Goal: Task Accomplishment & Management: Manage account settings

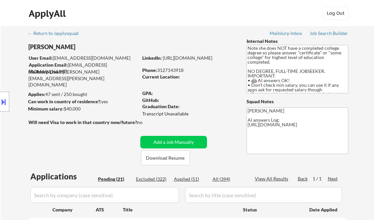
select select ""pending""
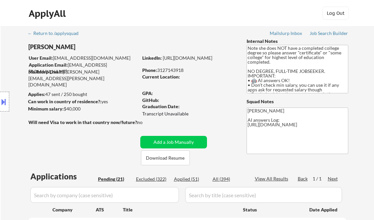
select select ""pending""
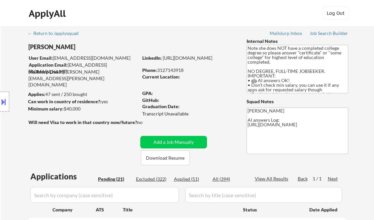
select select ""pending""
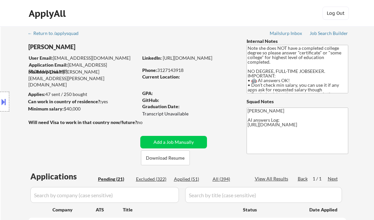
select select ""pending""
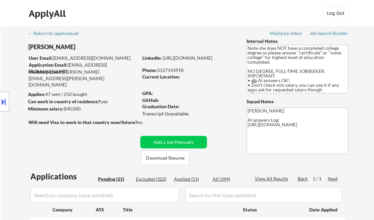
select select ""pending""
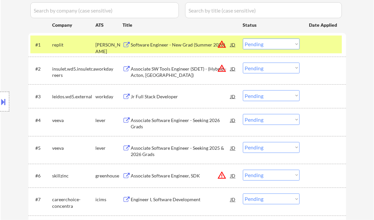
drag, startPoint x: 10, startPoint y: 50, endPoint x: 26, endPoint y: 58, distance: 17.7
click at [10, 50] on div "Location Inclusions: country:US" at bounding box center [59, 102] width 118 height 122
click at [165, 46] on div "Software Engineer - New Grad (Summer 2026)" at bounding box center [181, 45] width 100 height 7
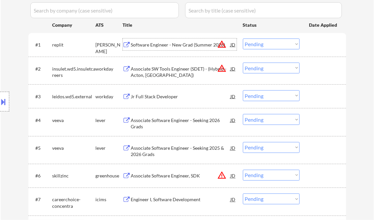
click at [268, 44] on select "Choose an option... Pending Applied Excluded (Questions) Excluded (Expired) Exc…" at bounding box center [271, 44] width 57 height 11
click at [243, 39] on select "Choose an option... Pending Applied Excluded (Questions) Excluded (Expired) Exc…" at bounding box center [271, 44] width 57 height 11
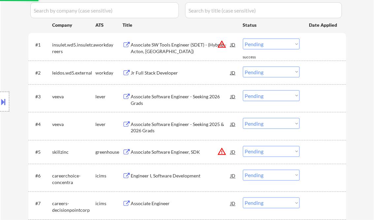
click at [171, 52] on div "Associate SW Tools Engineer (SDET) - (Hybrid - Acton, [GEOGRAPHIC_DATA])" at bounding box center [181, 48] width 100 height 13
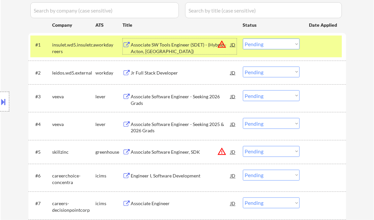
click at [282, 43] on select "Choose an option... Pending Applied Excluded (Questions) Excluded (Expired) Exc…" at bounding box center [271, 44] width 57 height 11
click at [243, 39] on select "Choose an option... Pending Applied Excluded (Questions) Excluded (Expired) Exc…" at bounding box center [271, 44] width 57 height 11
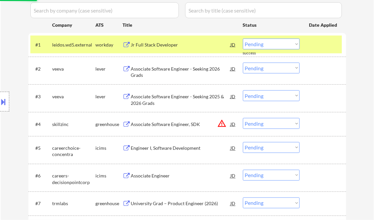
click at [162, 45] on div "Jr Full Stack Developer" at bounding box center [181, 45] width 100 height 7
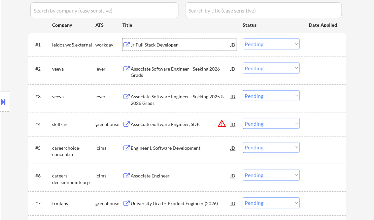
drag, startPoint x: 259, startPoint y: 45, endPoint x: 261, endPoint y: 48, distance: 4.3
click at [259, 45] on select "Choose an option... Pending Applied Excluded (Questions) Excluded (Expired) Exc…" at bounding box center [271, 44] width 57 height 11
click at [243, 39] on select "Choose an option... Pending Applied Excluded (Questions) Excluded (Expired) Exc…" at bounding box center [271, 44] width 57 height 11
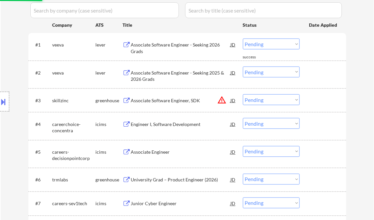
click at [166, 39] on div "Associate Software Engineer - Seeking 2026 Grads" at bounding box center [181, 47] width 100 height 16
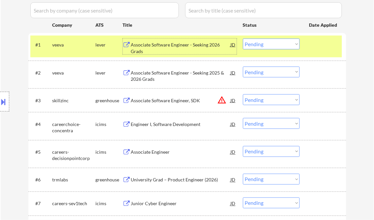
click at [266, 43] on select "Choose an option... Pending Applied Excluded (Questions) Excluded (Expired) Exc…" at bounding box center [271, 44] width 57 height 11
click at [243, 39] on select "Choose an option... Pending Applied Excluded (Questions) Excluded (Expired) Exc…" at bounding box center [271, 44] width 57 height 11
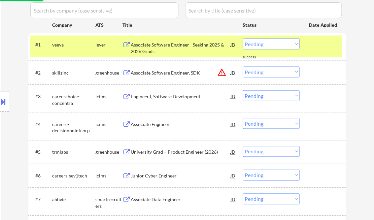
click at [166, 46] on div "Associate Software Engineer - Seeking 2025 & 2026 Grads" at bounding box center [181, 48] width 100 height 13
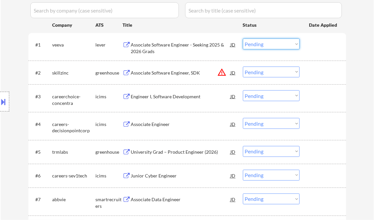
drag, startPoint x: 259, startPoint y: 44, endPoint x: 261, endPoint y: 49, distance: 6.1
click at [259, 44] on select "Choose an option... Pending Applied Excluded (Questions) Excluded (Expired) Exc…" at bounding box center [271, 44] width 57 height 11
click at [243, 39] on select "Choose an option... Pending Applied Excluded (Questions) Excluded (Expired) Exc…" at bounding box center [271, 44] width 57 height 11
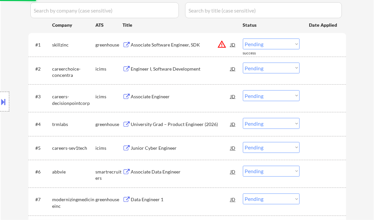
click at [172, 47] on div "Associate Software Engineer, SDK" at bounding box center [181, 45] width 100 height 7
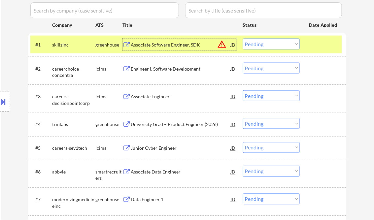
click at [257, 43] on select "Choose an option... Pending Applied Excluded (Questions) Excluded (Expired) Exc…" at bounding box center [271, 44] width 57 height 11
click at [243, 39] on select "Choose an option... Pending Applied Excluded (Questions) Excluded (Expired) Exc…" at bounding box center [271, 44] width 57 height 11
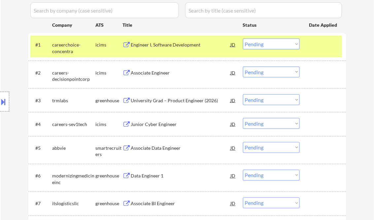
click at [171, 44] on div "Engineer I, Software Development" at bounding box center [181, 45] width 100 height 7
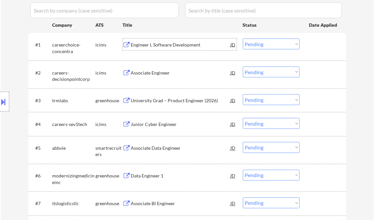
click at [257, 41] on select "Choose an option... Pending Applied Excluded (Questions) Excluded (Expired) Exc…" at bounding box center [271, 44] width 57 height 11
click at [243, 39] on select "Choose an option... Pending Applied Excluded (Questions) Excluded (Expired) Exc…" at bounding box center [271, 44] width 57 height 11
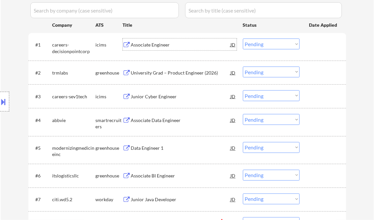
click at [154, 42] on div "Associate Engineer" at bounding box center [181, 45] width 100 height 7
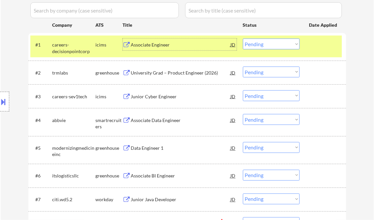
click at [266, 44] on select "Choose an option... Pending Applied Excluded (Questions) Excluded (Expired) Exc…" at bounding box center [271, 44] width 57 height 11
click at [243, 39] on select "Choose an option... Pending Applied Excluded (Questions) Excluded (Expired) Exc…" at bounding box center [271, 44] width 57 height 11
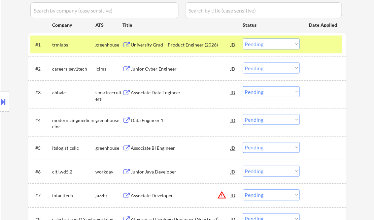
click at [168, 43] on div "University Grad – Product Engineer (2026)" at bounding box center [181, 45] width 100 height 7
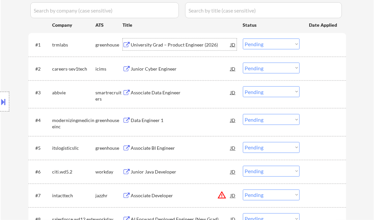
drag, startPoint x: 260, startPoint y: 43, endPoint x: 261, endPoint y: 50, distance: 7.3
click at [260, 43] on select "Choose an option... Pending Applied Excluded (Questions) Excluded (Expired) Exc…" at bounding box center [271, 44] width 57 height 11
click at [243, 39] on select "Choose an option... Pending Applied Excluded (Questions) Excluded (Expired) Exc…" at bounding box center [271, 44] width 57 height 11
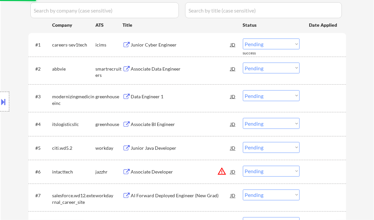
click at [150, 47] on div "Junior Cyber Engineer" at bounding box center [181, 45] width 100 height 7
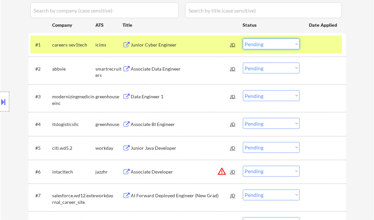
click at [263, 46] on select "Choose an option... Pending Applied Excluded (Questions) Excluded (Expired) Exc…" at bounding box center [271, 44] width 57 height 11
click at [243, 39] on select "Choose an option... Pending Applied Excluded (Questions) Excluded (Expired) Exc…" at bounding box center [271, 44] width 57 height 11
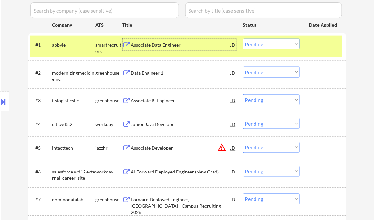
click at [156, 44] on div "Associate Data Engineer" at bounding box center [181, 45] width 100 height 7
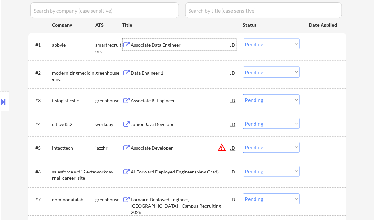
click at [278, 47] on select "Choose an option... Pending Applied Excluded (Questions) Excluded (Expired) Exc…" at bounding box center [271, 44] width 57 height 11
click at [243, 39] on select "Choose an option... Pending Applied Excluded (Questions) Excluded (Expired) Exc…" at bounding box center [271, 44] width 57 height 11
click at [158, 75] on div "Data Engineer 1" at bounding box center [181, 73] width 100 height 7
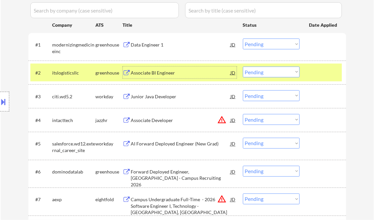
click at [258, 44] on select "Choose an option... Pending Applied Excluded (Questions) Excluded (Expired) Exc…" at bounding box center [271, 44] width 57 height 11
click at [243, 39] on select "Choose an option... Pending Applied Excluded (Questions) Excluded (Expired) Exc…" at bounding box center [271, 44] width 57 height 11
click at [173, 73] on div "Associate BI Engineer" at bounding box center [181, 73] width 100 height 7
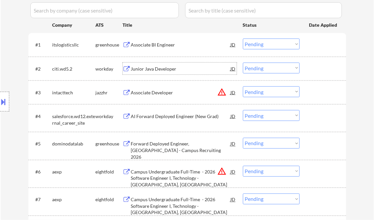
click at [262, 47] on select "Choose an option... Pending Applied Excluded (Questions) Excluded (Expired) Exc…" at bounding box center [271, 44] width 57 height 11
click at [243, 39] on select "Choose an option... Pending Applied Excluded (Questions) Excluded (Expired) Exc…" at bounding box center [271, 44] width 57 height 11
select select ""pending""
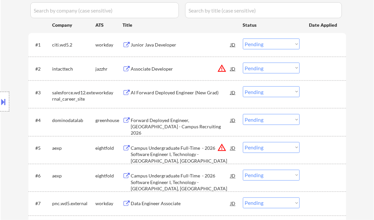
click at [157, 45] on div "Junior Java Developer" at bounding box center [181, 45] width 100 height 7
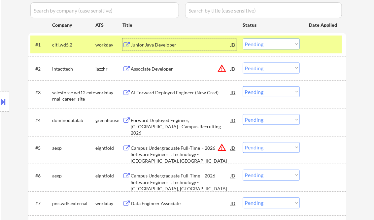
click at [155, 72] on div "Associate Developer" at bounding box center [181, 69] width 100 height 7
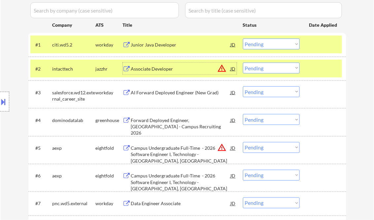
drag, startPoint x: 261, startPoint y: 70, endPoint x: 265, endPoint y: 73, distance: 5.4
click at [261, 70] on select "Choose an option... Pending Applied Excluded (Questions) Excluded (Expired) Exc…" at bounding box center [271, 68] width 57 height 11
click at [243, 63] on select "Choose an option... Pending Applied Excluded (Questions) Excluded (Expired) Exc…" at bounding box center [271, 68] width 57 height 11
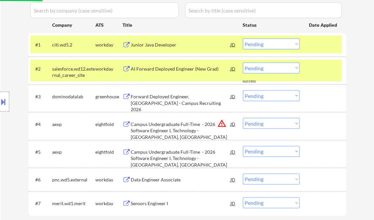
click at [163, 73] on div "AI Forward Deployed Engineer (New Grad)" at bounding box center [181, 69] width 100 height 12
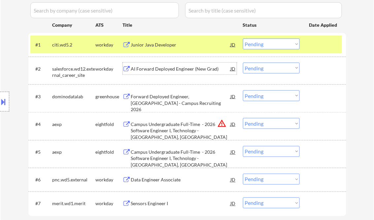
click at [261, 70] on select "Choose an option... Pending Applied Excluded (Questions) Excluded (Expired) Exc…" at bounding box center [271, 68] width 57 height 11
click at [243, 63] on select "Choose an option... Pending Applied Excluded (Questions) Excluded (Expired) Exc…" at bounding box center [271, 68] width 57 height 11
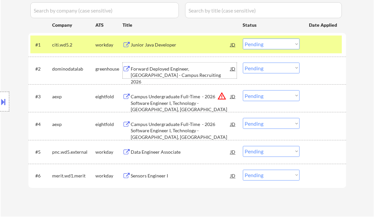
click at [164, 70] on div "Forward Deployed Engineer, [GEOGRAPHIC_DATA] - Campus Recruiting 2026" at bounding box center [181, 75] width 100 height 19
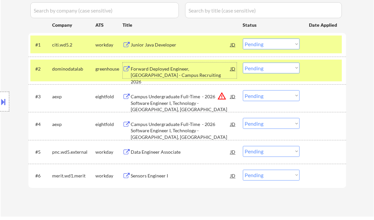
click at [268, 69] on select "Choose an option... Pending Applied Excluded (Questions) Excluded (Expired) Exc…" at bounding box center [271, 68] width 57 height 11
click at [243, 63] on select "Choose an option... Pending Applied Excluded (Questions) Excluded (Expired) Exc…" at bounding box center [271, 68] width 57 height 11
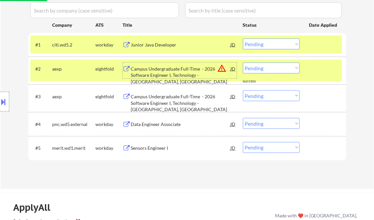
click at [177, 74] on div "Campus Undergraduate Full-Time - 2026 Software Engineer I, Technology - Sunrise…" at bounding box center [181, 75] width 100 height 19
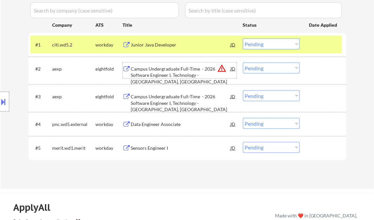
drag, startPoint x: 265, startPoint y: 69, endPoint x: 270, endPoint y: 70, distance: 5.8
click at [265, 69] on select "Choose an option... Pending Applied Excluded (Questions) Excluded (Expired) Exc…" at bounding box center [271, 68] width 57 height 11
click at [243, 63] on select "Choose an option... Pending Applied Excluded (Questions) Excluded (Expired) Exc…" at bounding box center [271, 68] width 57 height 11
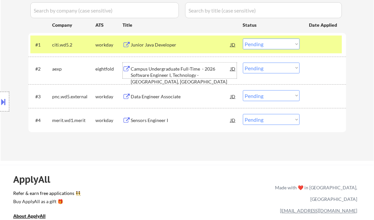
click at [190, 71] on div "Campus Undergraduate Full-Time - 2026 Software Engineer I, Technology - Phoenix…" at bounding box center [181, 75] width 100 height 19
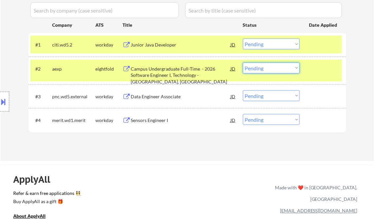
drag, startPoint x: 269, startPoint y: 68, endPoint x: 273, endPoint y: 72, distance: 5.8
click at [269, 68] on select "Choose an option... Pending Applied Excluded (Questions) Excluded (Expired) Exc…" at bounding box center [271, 68] width 57 height 11
click at [243, 63] on select "Choose an option... Pending Applied Excluded (Questions) Excluded (Expired) Exc…" at bounding box center [271, 68] width 57 height 11
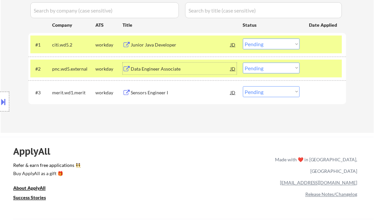
click at [158, 67] on div "Data Engineer Associate" at bounding box center [181, 69] width 100 height 7
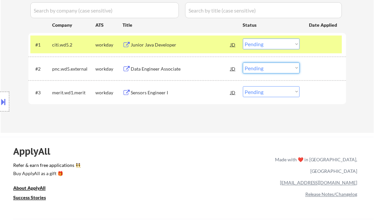
drag, startPoint x: 268, startPoint y: 68, endPoint x: 278, endPoint y: 74, distance: 12.1
click at [268, 68] on select "Choose an option... Pending Applied Excluded (Questions) Excluded (Expired) Exc…" at bounding box center [271, 68] width 57 height 11
click at [243, 63] on select "Choose an option... Pending Applied Excluded (Questions) Excluded (Expired) Exc…" at bounding box center [271, 68] width 57 height 11
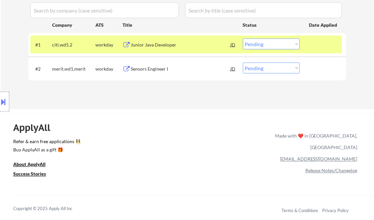
click at [164, 71] on div "Sensors Engineer I" at bounding box center [181, 69] width 100 height 7
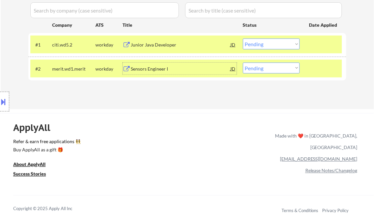
drag, startPoint x: 268, startPoint y: 65, endPoint x: 279, endPoint y: 72, distance: 13.5
click at [268, 65] on select "Choose an option... Pending Applied Excluded (Questions) Excluded (Expired) Exc…" at bounding box center [271, 68] width 57 height 11
select select ""excluded__bad_match_""
click at [243, 63] on select "Choose an option... Pending Applied Excluded (Questions) Excluded (Expired) Exc…" at bounding box center [271, 68] width 57 height 11
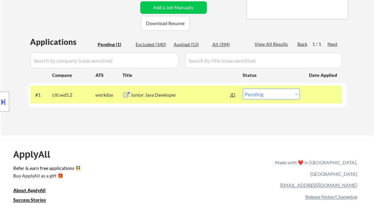
scroll to position [106, 0]
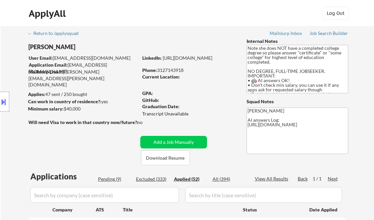
select select ""applied""
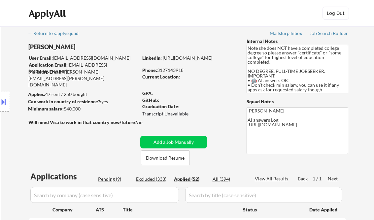
select select ""applied""
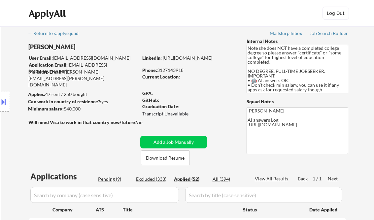
select select ""applied""
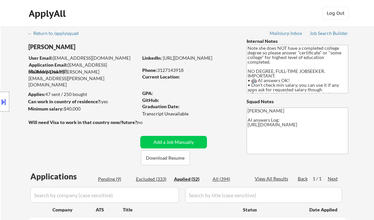
select select ""applied""
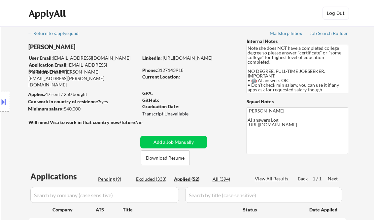
select select ""applied""
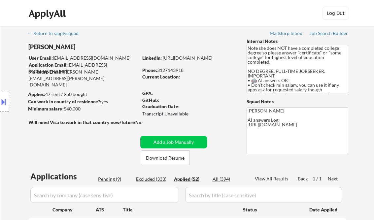
select select ""applied""
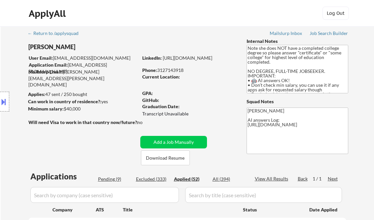
select select ""applied""
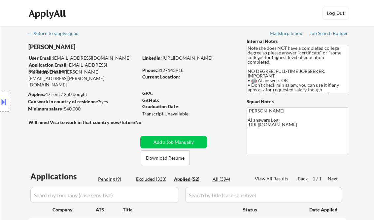
select select ""applied""
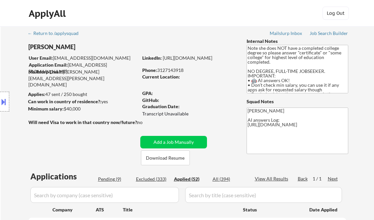
select select ""applied""
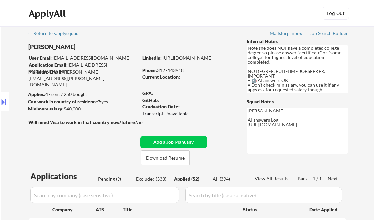
select select ""applied""
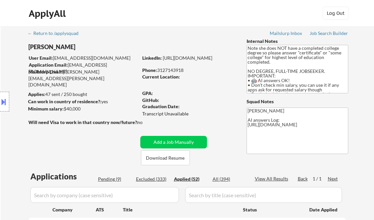
select select ""applied""
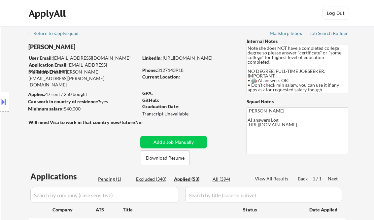
select select ""applied""
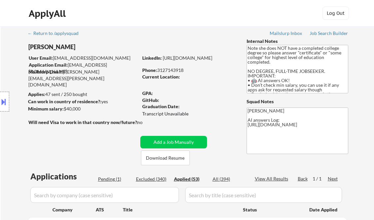
select select ""applied""
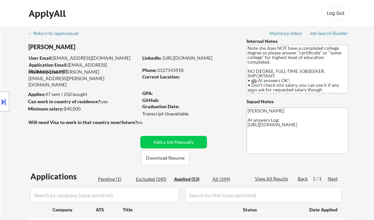
select select ""applied""
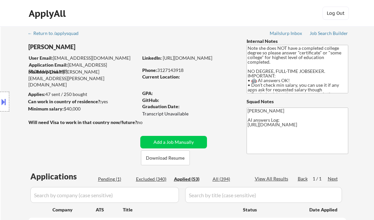
select select ""applied""
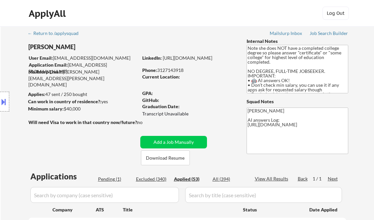
select select ""applied""
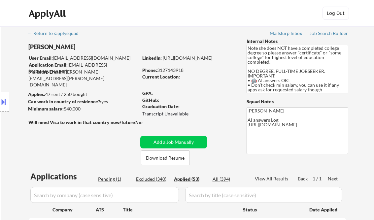
select select ""applied""
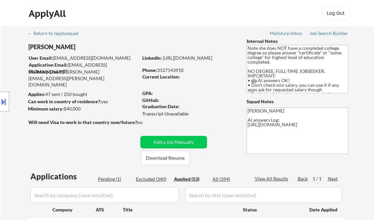
select select ""applied""
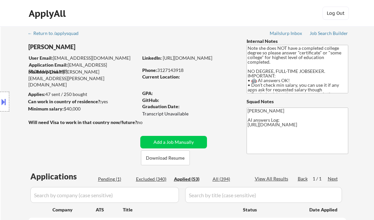
select select ""applied""
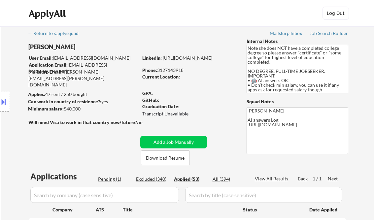
select select ""applied""
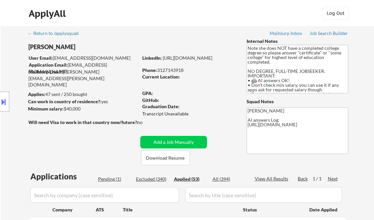
select select ""applied""
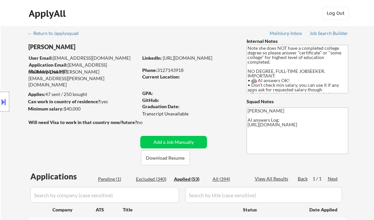
select select ""applied""
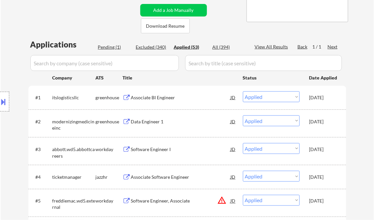
scroll to position [79, 0]
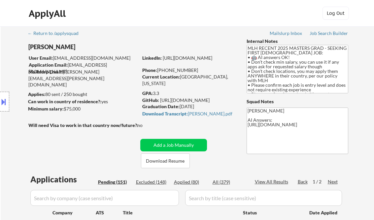
select select ""pending""
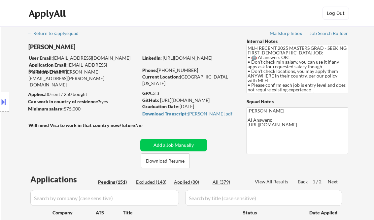
select select ""pending""
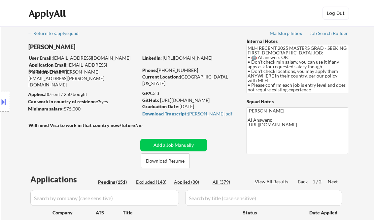
select select ""pending""
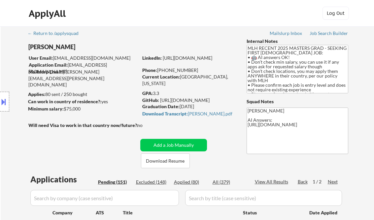
select select ""pending""
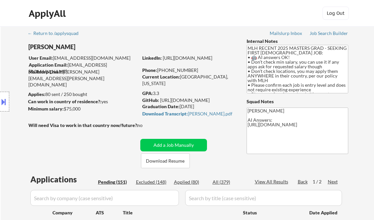
select select ""pending""
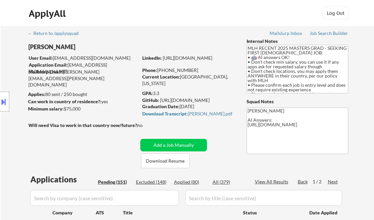
select select ""pending""
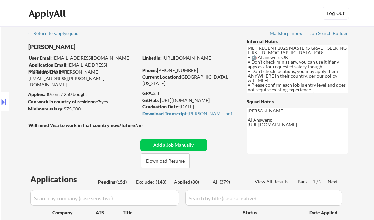
select select ""pending""
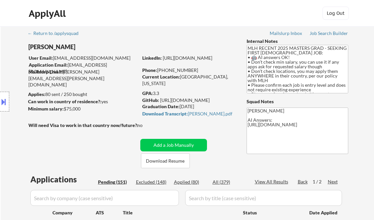
select select ""pending""
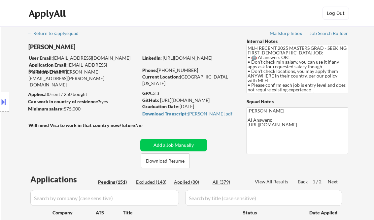
select select ""pending""
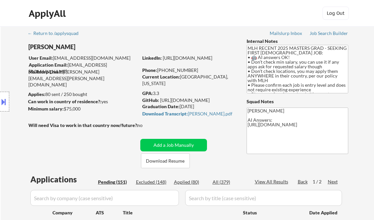
select select ""pending""
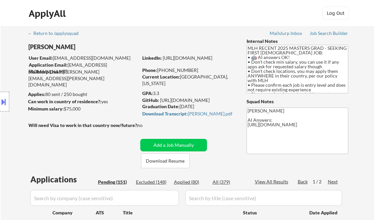
select select ""pending""
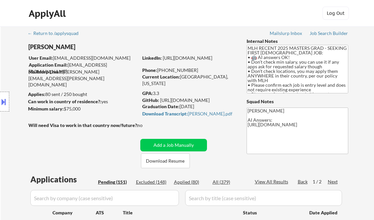
select select ""pending""
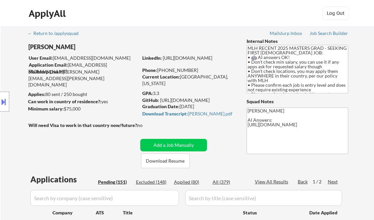
select select ""pending""
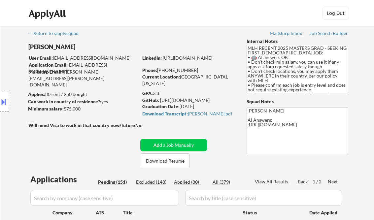
select select ""pending""
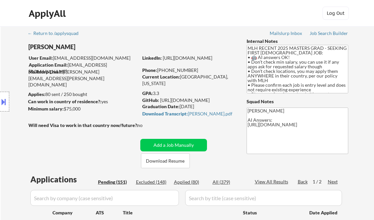
select select ""pending""
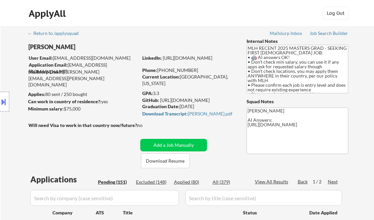
select select ""pending""
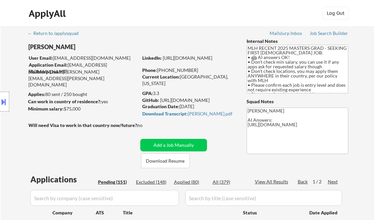
select select ""pending""
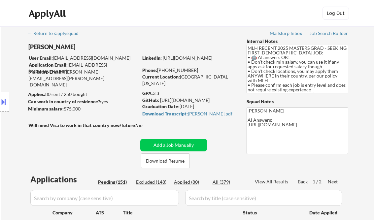
select select ""pending""
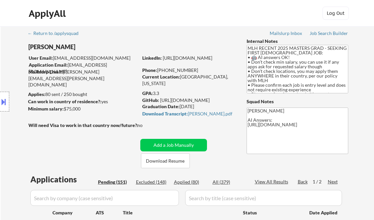
select select ""pending""
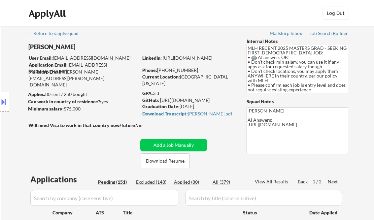
select select ""pending""
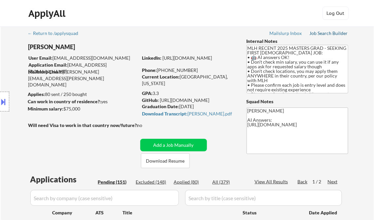
click at [332, 33] on div "Job Search Builder" at bounding box center [328, 33] width 39 height 5
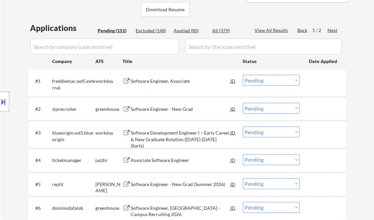
scroll to position [158, 0]
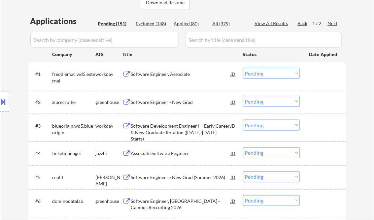
click at [163, 74] on div "Software Engineer, Associate" at bounding box center [181, 74] width 100 height 7
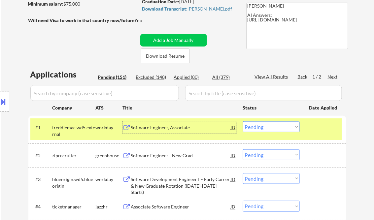
scroll to position [106, 0]
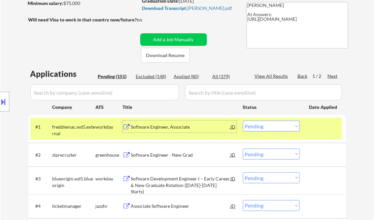
click at [280, 129] on select "Choose an option... Pending Applied Excluded (Questions) Excluded (Expired) Exc…" at bounding box center [271, 126] width 57 height 11
click at [243, 121] on select "Choose an option... Pending Applied Excluded (Questions) Excluded (Expired) Exc…" at bounding box center [271, 126] width 57 height 11
click at [162, 155] on div "Software Engineer - New Grad" at bounding box center [181, 155] width 100 height 7
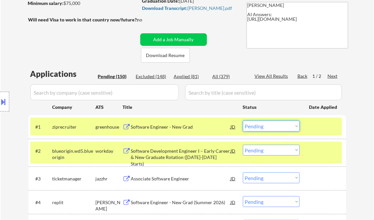
click at [272, 125] on select "Choose an option... Pending Applied Excluded (Questions) Excluded (Expired) Exc…" at bounding box center [271, 126] width 57 height 11
click at [243, 121] on select "Choose an option... Pending Applied Excluded (Questions) Excluded (Expired) Exc…" at bounding box center [271, 126] width 57 height 11
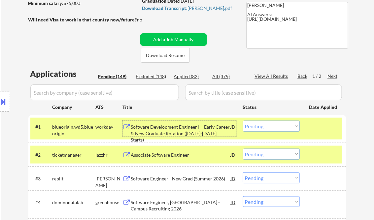
click at [173, 131] on div "Software Development Engineer I – Early Career & New Graduate Rotation (2025-20…" at bounding box center [181, 133] width 100 height 19
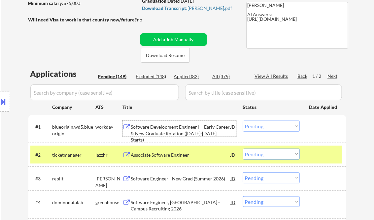
drag, startPoint x: 275, startPoint y: 123, endPoint x: 304, endPoint y: 146, distance: 37.3
click at [275, 123] on select "Choose an option... Pending Applied Excluded (Questions) Excluded (Expired) Exc…" at bounding box center [271, 126] width 57 height 11
click at [243, 121] on select "Choose an option... Pending Applied Excluded (Questions) Excluded (Expired) Exc…" at bounding box center [271, 126] width 57 height 11
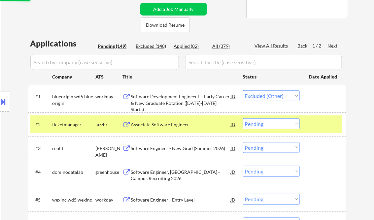
scroll to position [158, 0]
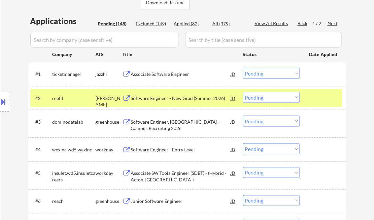
click at [155, 73] on div "Associate Software Engineer" at bounding box center [181, 74] width 100 height 7
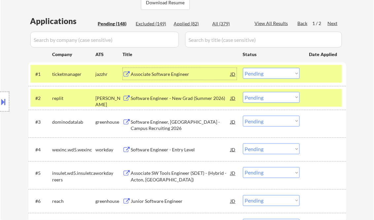
click at [262, 75] on select "Choose an option... Pending Applied Excluded (Questions) Excluded (Expired) Exc…" at bounding box center [271, 73] width 57 height 11
click at [243, 68] on select "Choose an option... Pending Applied Excluded (Questions) Excluded (Expired) Exc…" at bounding box center [271, 73] width 57 height 11
click at [178, 97] on div "Software Engineer - New Grad (Summer 2026)" at bounding box center [181, 98] width 100 height 7
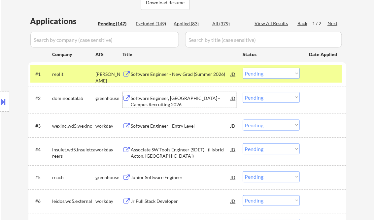
click at [264, 72] on select "Choose an option... Pending Applied Excluded (Questions) Excluded (Expired) Exc…" at bounding box center [271, 73] width 57 height 11
click at [243, 68] on select "Choose an option... Pending Applied Excluded (Questions) Excluded (Expired) Exc…" at bounding box center [271, 73] width 57 height 11
click at [170, 106] on div "Software Engineer, New Grad - Campus Recruiting 2026" at bounding box center [181, 101] width 100 height 13
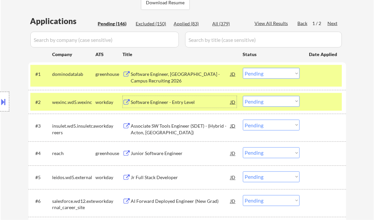
click at [172, 101] on div "Software Engineer - Entry Level" at bounding box center [181, 102] width 100 height 7
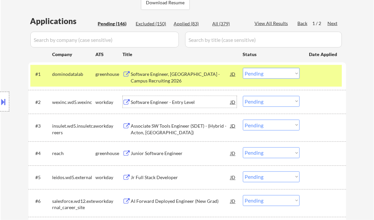
click at [259, 73] on select "Choose an option... Pending Applied Excluded (Questions) Excluded (Expired) Exc…" at bounding box center [271, 73] width 57 height 11
click at [243, 68] on select "Choose an option... Pending Applied Excluded (Questions) Excluded (Expired) Exc…" at bounding box center [271, 73] width 57 height 11
select select ""pending""
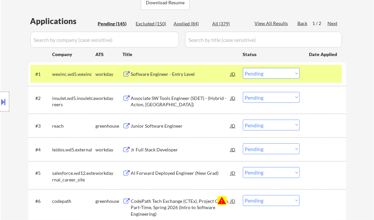
scroll to position [211, 0]
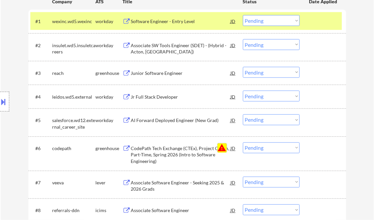
click at [222, 149] on button "warning" at bounding box center [221, 147] width 9 height 9
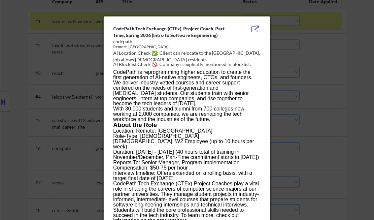
click at [364, 105] on div at bounding box center [187, 110] width 374 height 220
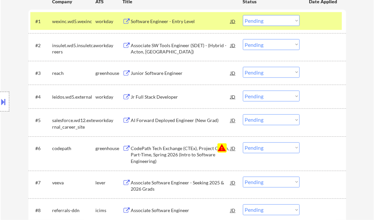
scroll to position [158, 0]
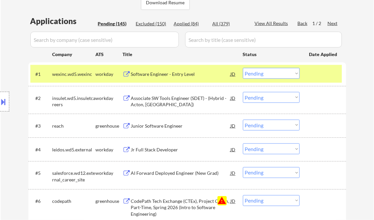
click at [162, 71] on div "Software Engineer - Entry Level" at bounding box center [181, 74] width 100 height 12
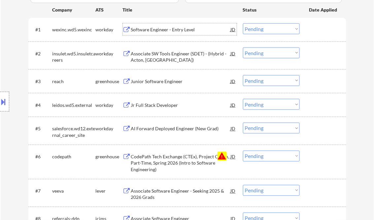
scroll to position [211, 0]
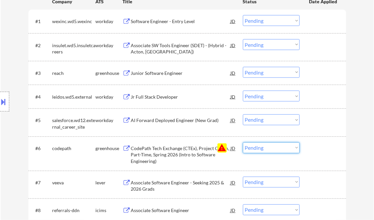
drag, startPoint x: 257, startPoint y: 145, endPoint x: 266, endPoint y: 154, distance: 12.6
click at [257, 145] on select "Choose an option... Pending Applied Excluded (Questions) Excluded (Expired) Exc…" at bounding box center [271, 147] width 57 height 11
click at [243, 142] on select "Choose an option... Pending Applied Excluded (Questions) Excluded (Expired) Exc…" at bounding box center [271, 147] width 57 height 11
select select ""pending""
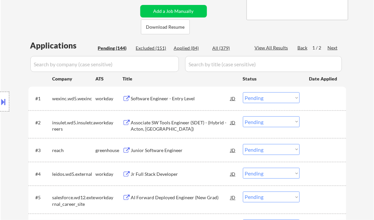
scroll to position [132, 0]
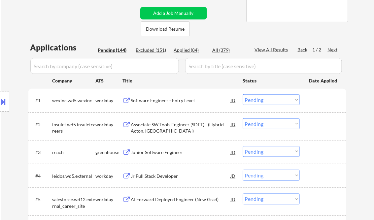
click at [266, 100] on select "Choose an option... Pending Applied Excluded (Questions) Excluded (Expired) Exc…" at bounding box center [271, 99] width 57 height 11
click at [243, 94] on select "Choose an option... Pending Applied Excluded (Questions) Excluded (Expired) Exc…" at bounding box center [271, 99] width 57 height 11
select select ""pending""
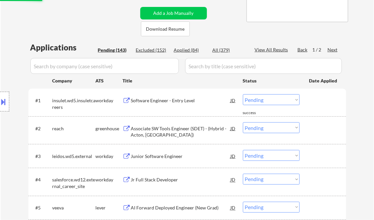
click at [170, 130] on div "Associate SW Tools Engineer (SDET) - (Hybrid - Acton, MA)" at bounding box center [181, 131] width 100 height 13
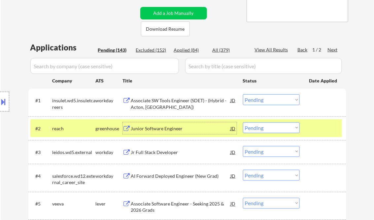
click at [276, 129] on select "Choose an option... Pending Applied Excluded (Questions) Excluded (Expired) Exc…" at bounding box center [271, 127] width 57 height 11
click at [243, 122] on select "Choose an option... Pending Applied Excluded (Questions) Excluded (Expired) Exc…" at bounding box center [271, 127] width 57 height 11
select select ""pending""
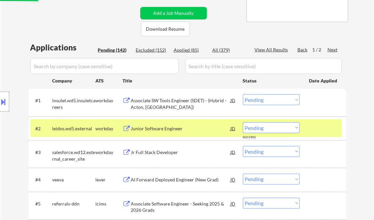
click at [167, 101] on div "Associate SW Tools Engineer (SDET) - (Hybrid - Acton, MA)" at bounding box center [181, 103] width 100 height 13
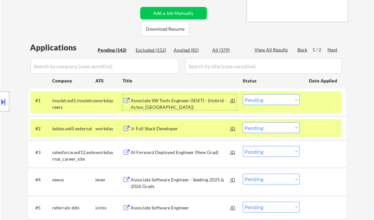
click at [276, 102] on select "Choose an option... Pending Applied Excluded (Questions) Excluded (Expired) Exc…" at bounding box center [271, 99] width 57 height 11
click at [243, 94] on select "Choose an option... Pending Applied Excluded (Questions) Excluded (Expired) Exc…" at bounding box center [271, 99] width 57 height 11
click at [172, 126] on div "Jr Full Stack Developer" at bounding box center [181, 128] width 100 height 7
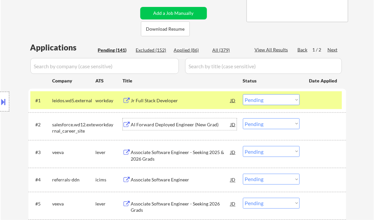
click at [281, 96] on select "Choose an option... Pending Applied Excluded (Questions) Excluded (Expired) Exc…" at bounding box center [271, 99] width 57 height 11
click at [243, 94] on select "Choose an option... Pending Applied Excluded (Questions) Excluded (Expired) Exc…" at bounding box center [271, 99] width 57 height 11
click at [171, 126] on div "AI Forward Deployed Engineer (New Grad)" at bounding box center [181, 124] width 100 height 7
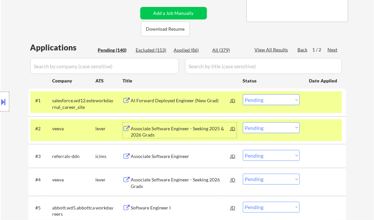
click at [273, 98] on select "Choose an option... Pending Applied Excluded (Questions) Excluded (Expired) Exc…" at bounding box center [271, 99] width 57 height 11
click at [243, 94] on select "Choose an option... Pending Applied Excluded (Questions) Excluded (Expired) Exc…" at bounding box center [271, 99] width 57 height 11
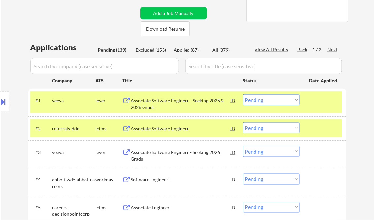
click at [164, 102] on div "Associate Software Engineer - Seeking 2025 & 2026 Grads" at bounding box center [181, 103] width 100 height 13
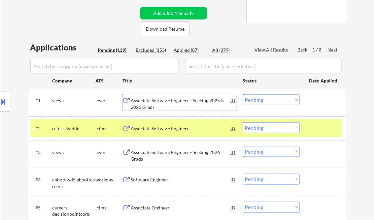
click at [263, 102] on select "Choose an option... Pending Applied Excluded (Questions) Excluded (Expired) Exc…" at bounding box center [271, 99] width 57 height 11
click at [243, 94] on select "Choose an option... Pending Applied Excluded (Questions) Excluded (Expired) Exc…" at bounding box center [271, 99] width 57 height 11
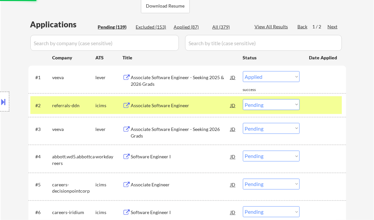
scroll to position [158, 0]
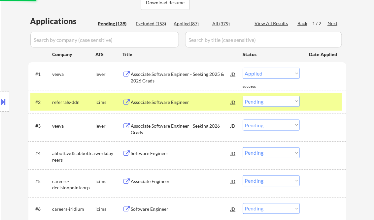
select select ""pending""
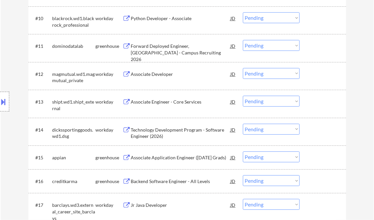
scroll to position [501, 0]
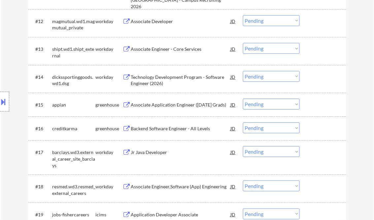
click at [176, 125] on div "Backend Software Engineer - All Levels" at bounding box center [181, 128] width 100 height 7
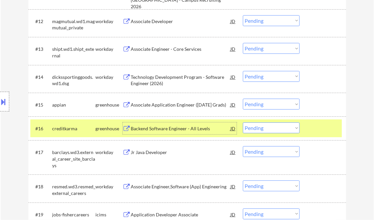
drag, startPoint x: 267, startPoint y: 126, endPoint x: 272, endPoint y: 127, distance: 5.0
click at [267, 126] on select "Choose an option... Pending Applied Excluded (Questions) Excluded (Expired) Exc…" at bounding box center [271, 127] width 57 height 11
click at [243, 122] on select "Choose an option... Pending Applied Excluded (Questions) Excluded (Expired) Exc…" at bounding box center [271, 127] width 57 height 11
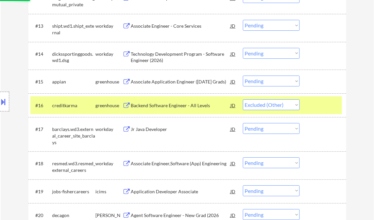
scroll to position [528, 0]
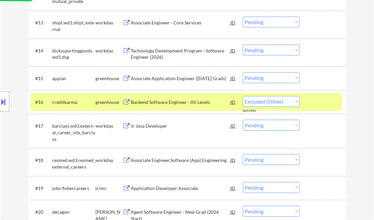
select select ""pending""
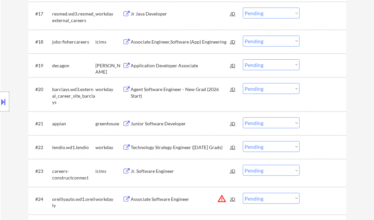
scroll to position [660, 0]
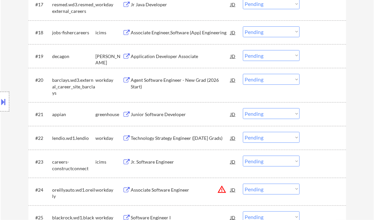
click at [173, 116] on div "Junior Software Developer" at bounding box center [181, 114] width 100 height 7
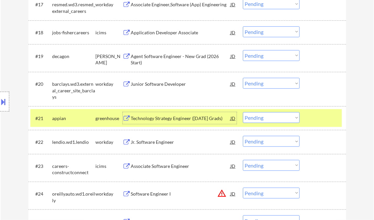
click at [173, 82] on div "Junior Software Developer" at bounding box center [181, 84] width 100 height 7
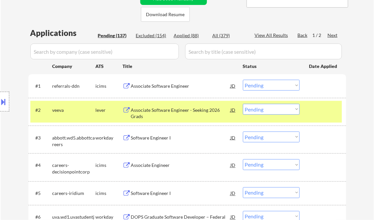
scroll to position [185, 0]
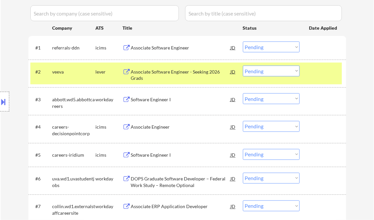
click at [170, 98] on div "Software Engineer I" at bounding box center [181, 99] width 100 height 7
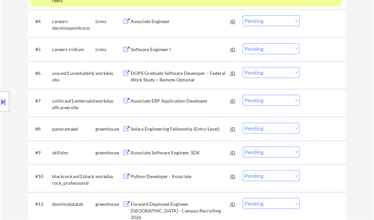
scroll to position [343, 0]
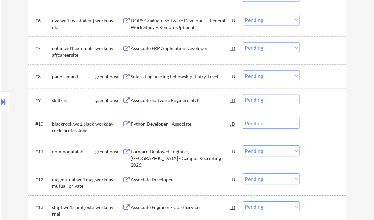
click at [177, 100] on div "Associate Software Engineer, SDK" at bounding box center [181, 100] width 100 height 7
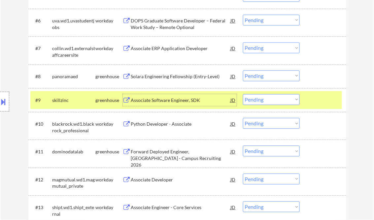
click at [254, 96] on select "Choose an option... Pending Applied Excluded (Questions) Excluded (Expired) Exc…" at bounding box center [271, 99] width 57 height 11
click at [243, 94] on select "Choose an option... Pending Applied Excluded (Questions) Excluded (Expired) Exc…" at bounding box center [271, 99] width 57 height 11
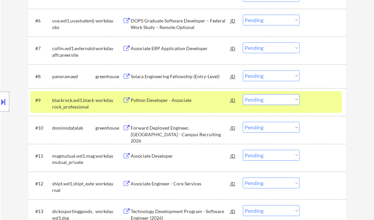
click at [155, 101] on div "Python Developer - Associate" at bounding box center [181, 100] width 100 height 7
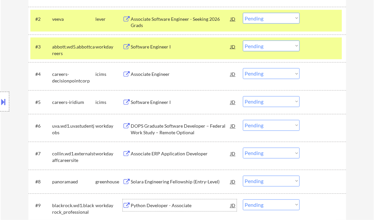
scroll to position [317, 0]
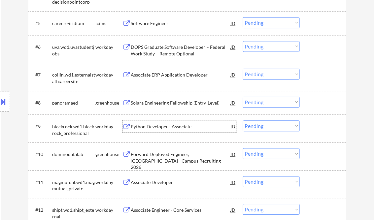
drag, startPoint x: 263, startPoint y: 126, endPoint x: 269, endPoint y: 130, distance: 7.1
click at [263, 126] on select "Choose an option... Pending Applied Excluded (Questions) Excluded (Expired) Exc…" at bounding box center [271, 125] width 57 height 11
click at [243, 120] on select "Choose an option... Pending Applied Excluded (Questions) Excluded (Expired) Exc…" at bounding box center [271, 125] width 57 height 11
select select ""pending""
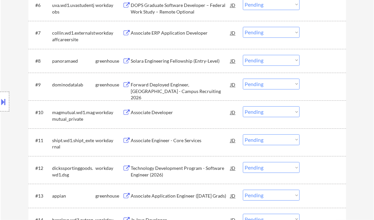
scroll to position [369, 0]
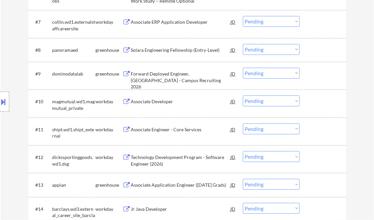
click at [157, 101] on div "Associate Developer" at bounding box center [181, 101] width 100 height 7
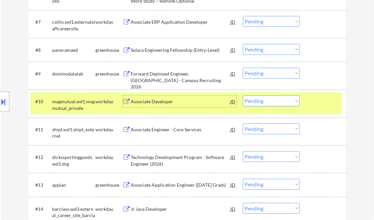
click at [260, 101] on select "Choose an option... Pending Applied Excluded (Questions) Excluded (Expired) Exc…" at bounding box center [271, 100] width 57 height 11
click at [243, 95] on select "Choose an option... Pending Applied Excluded (Questions) Excluded (Expired) Exc…" at bounding box center [271, 100] width 57 height 11
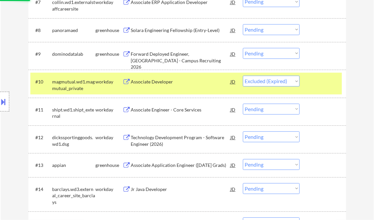
scroll to position [396, 0]
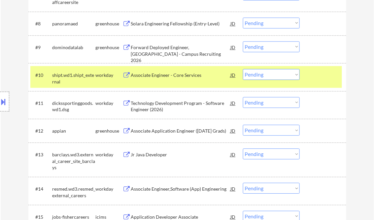
click at [160, 73] on div "Associate Engineer - Core Services" at bounding box center [181, 75] width 100 height 7
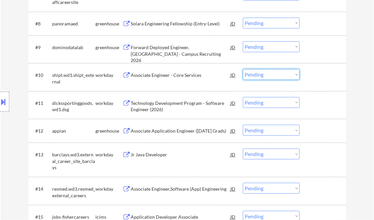
click at [259, 74] on select "Choose an option... Pending Applied Excluded (Questions) Excluded (Expired) Exc…" at bounding box center [271, 74] width 57 height 11
click at [243, 69] on select "Choose an option... Pending Applied Excluded (Questions) Excluded (Expired) Exc…" at bounding box center [271, 74] width 57 height 11
select select ""pending""
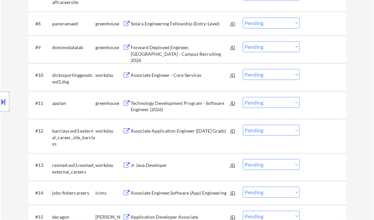
scroll to position [448, 0]
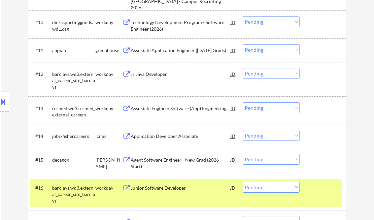
click at [150, 70] on div "Jr Java Developer" at bounding box center [181, 74] width 100 height 12
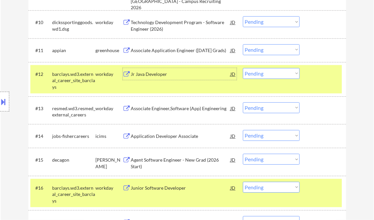
drag, startPoint x: 268, startPoint y: 74, endPoint x: 270, endPoint y: 79, distance: 4.8
click at [268, 74] on select "Choose an option... Pending Applied Excluded (Questions) Excluded (Expired) Exc…" at bounding box center [271, 73] width 57 height 11
click at [243, 68] on select "Choose an option... Pending Applied Excluded (Questions) Excluded (Expired) Exc…" at bounding box center [271, 73] width 57 height 11
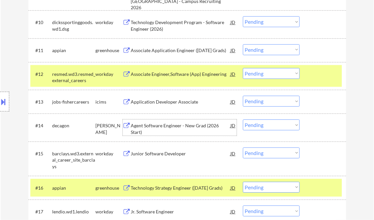
click at [175, 127] on div "Agent Software Engineer - New Grad (2026 Start)" at bounding box center [181, 128] width 100 height 13
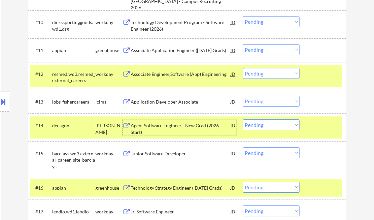
click at [171, 102] on div "Application Developer Associate" at bounding box center [181, 102] width 100 height 7
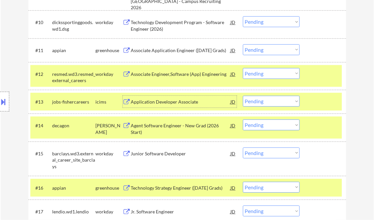
click at [266, 73] on select "Choose an option... Pending Applied Excluded (Questions) Excluded (Expired) Exc…" at bounding box center [271, 73] width 57 height 11
drag, startPoint x: 180, startPoint y: 69, endPoint x: 183, endPoint y: 72, distance: 4.0
click at [181, 69] on div "Associate Engineer,Software (App) Engineering" at bounding box center [181, 74] width 100 height 12
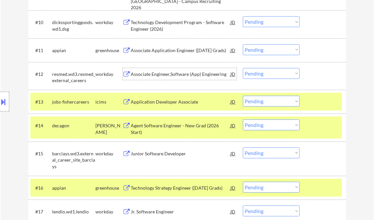
click at [256, 76] on select "Choose an option... Pending Applied Excluded (Questions) Excluded (Expired) Exc…" at bounding box center [271, 73] width 57 height 11
click at [243, 68] on select "Choose an option... Pending Applied Excluded (Questions) Excluded (Expired) Exc…" at bounding box center [271, 73] width 57 height 11
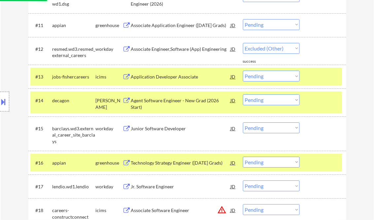
select select ""pending""
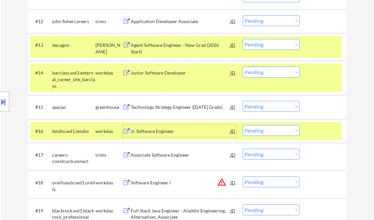
click at [161, 129] on div "Jr. Software Engineer" at bounding box center [181, 131] width 100 height 7
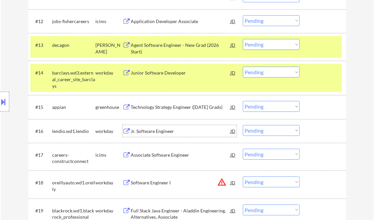
click at [181, 132] on div "Jr. Software Engineer" at bounding box center [181, 131] width 100 height 7
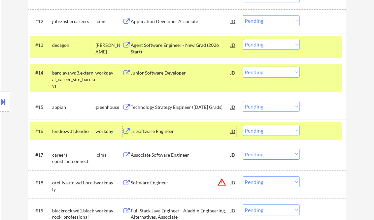
click at [263, 129] on select "Choose an option... Pending Applied Excluded (Questions) Excluded (Expired) Exc…" at bounding box center [271, 130] width 57 height 11
click at [243, 125] on select "Choose an option... Pending Applied Excluded (Questions) Excluded (Expired) Exc…" at bounding box center [271, 130] width 57 height 11
select select ""pending""
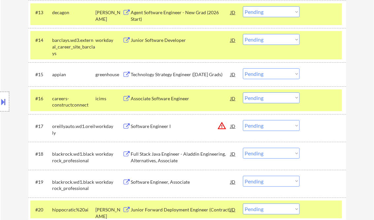
scroll to position [554, 0]
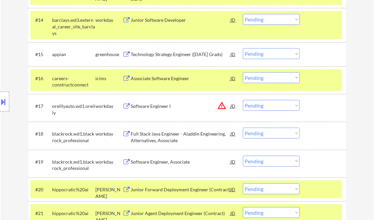
click at [167, 108] on div "Software Engineer I" at bounding box center [181, 106] width 100 height 7
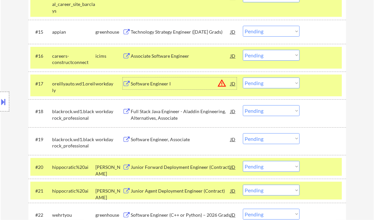
scroll to position [580, 0]
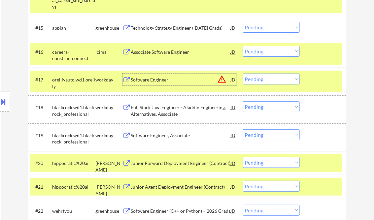
click at [165, 136] on div "Software Engineer, Associate" at bounding box center [181, 135] width 100 height 7
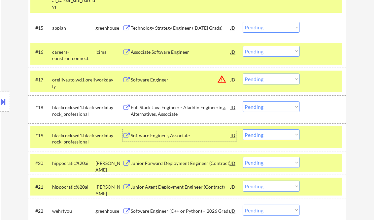
drag, startPoint x: 253, startPoint y: 134, endPoint x: 259, endPoint y: 140, distance: 7.9
click at [253, 134] on select "Choose an option... Pending Applied Excluded (Questions) Excluded (Expired) Exc…" at bounding box center [271, 134] width 57 height 11
click at [243, 129] on select "Choose an option... Pending Applied Excluded (Questions) Excluded (Expired) Exc…" at bounding box center [271, 134] width 57 height 11
click at [322, 166] on div at bounding box center [323, 163] width 29 height 12
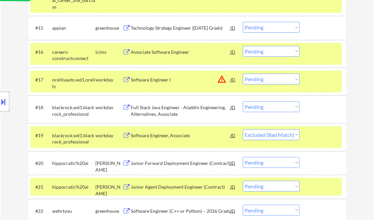
click at [322, 186] on div at bounding box center [323, 187] width 29 height 12
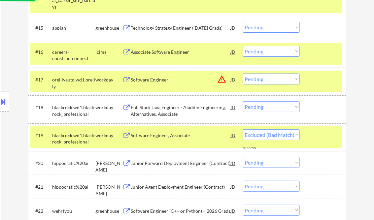
click at [321, 140] on div at bounding box center [323, 135] width 29 height 12
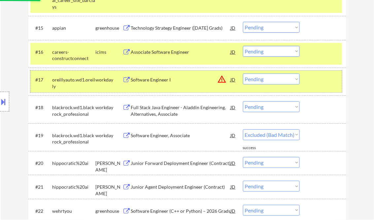
click at [321, 91] on div "#17 oreillyauto.wd1.oreilly workday Software Engineer I JD warning_amber Choose…" at bounding box center [185, 82] width 311 height 22
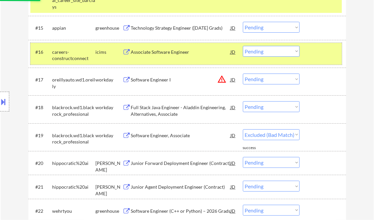
click at [323, 62] on div "#16 careers-constructconnect icims Associate Software Engineer JD Choose an opt…" at bounding box center [185, 54] width 311 height 22
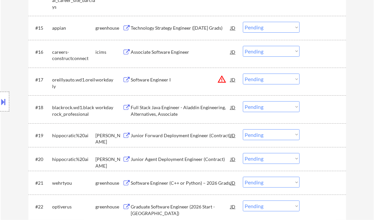
click at [163, 135] on div "Junior Forward Deployment Engineer (Contract)" at bounding box center [181, 135] width 100 height 7
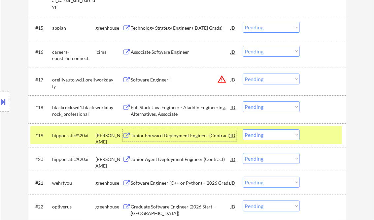
scroll to position [607, 0]
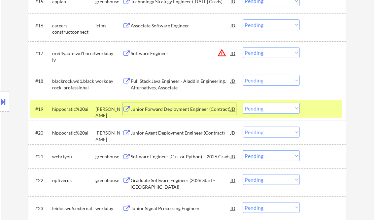
click at [265, 110] on select "Choose an option... Pending Applied Excluded (Questions) Excluded (Expired) Exc…" at bounding box center [271, 108] width 57 height 11
click at [243, 103] on select "Choose an option... Pending Applied Excluded (Questions) Excluded (Expired) Exc…" at bounding box center [271, 108] width 57 height 11
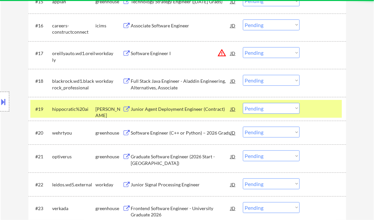
click at [269, 107] on select "Choose an option... Pending Applied Excluded (Questions) Excluded (Expired) Exc…" at bounding box center [271, 108] width 57 height 11
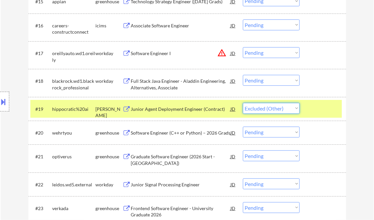
click at [243, 103] on select "Choose an option... Pending Applied Excluded (Questions) Excluded (Expired) Exc…" at bounding box center [271, 108] width 57 height 11
select select ""pending""
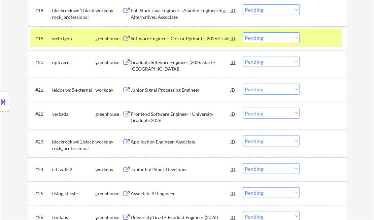
scroll to position [712, 0]
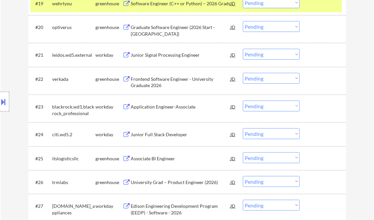
click at [173, 136] on div "Junior Full Stack Developer" at bounding box center [181, 134] width 100 height 7
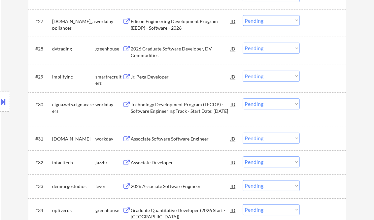
scroll to position [950, 0]
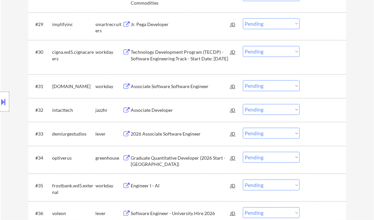
click at [176, 88] on div "Associate Software Software Engineer" at bounding box center [181, 86] width 100 height 7
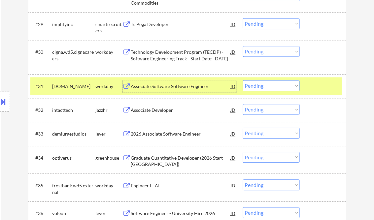
click at [262, 89] on select "Choose an option... Pending Applied Excluded (Questions) Excluded (Expired) Exc…" at bounding box center [271, 85] width 57 height 11
click at [243, 80] on select "Choose an option... Pending Applied Excluded (Questions) Excluded (Expired) Exc…" at bounding box center [271, 85] width 57 height 11
select select ""pending""
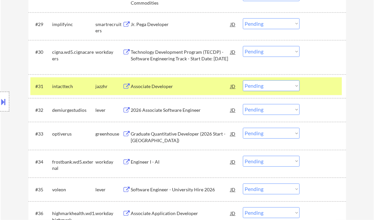
scroll to position [0, 0]
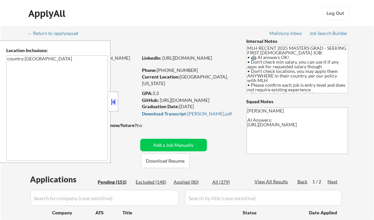
select select ""pending""
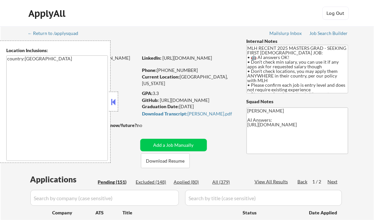
select select ""pending""
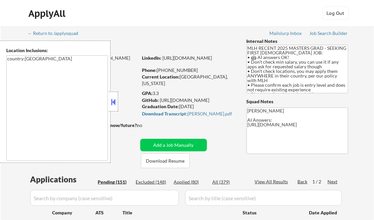
select select ""pending""
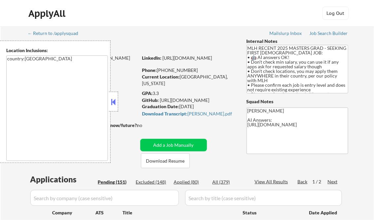
select select ""pending""
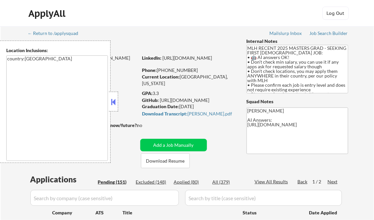
select select ""pending""
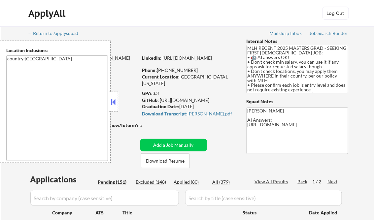
select select ""pending""
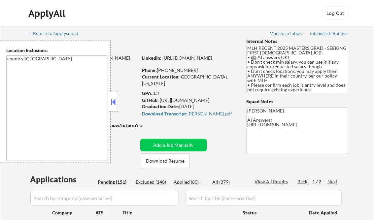
select select ""pending""
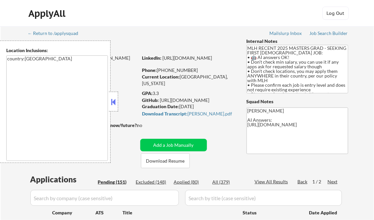
select select ""pending""
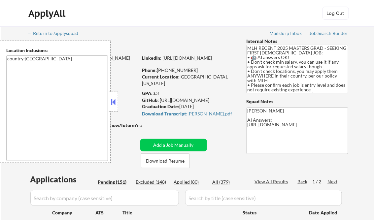
select select ""pending""
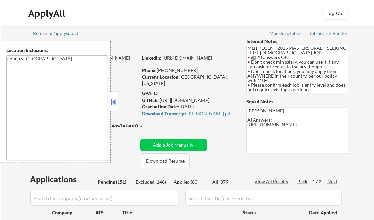
select select ""pending""
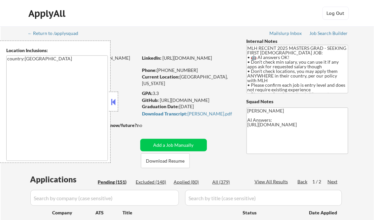
select select ""pending""
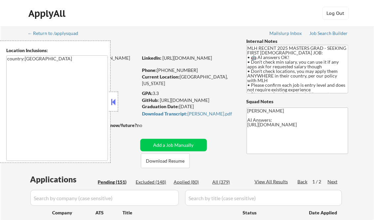
select select ""pending""
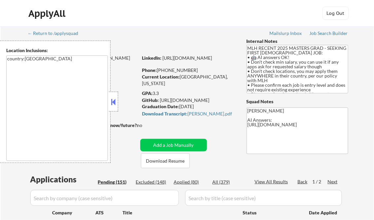
select select ""pending""
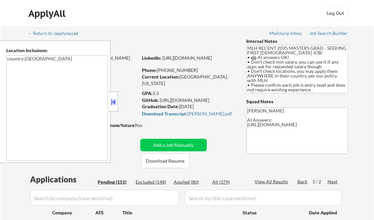
select select ""pending""
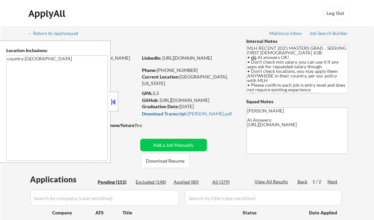
select select ""pending""
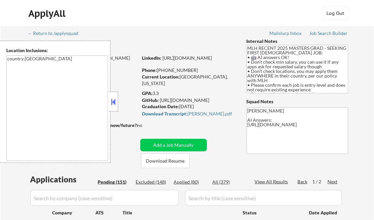
select select ""pending""
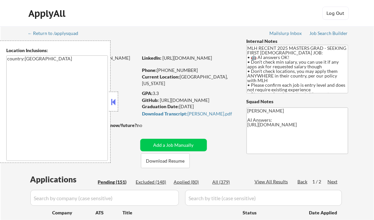
select select ""pending""
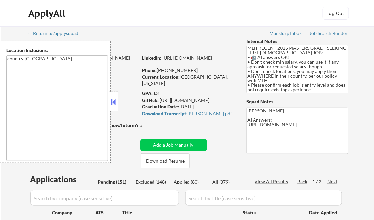
select select ""pending""
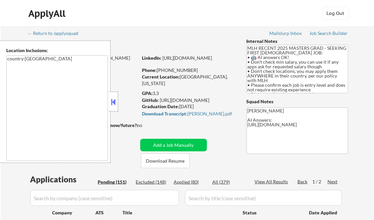
select select ""pending""
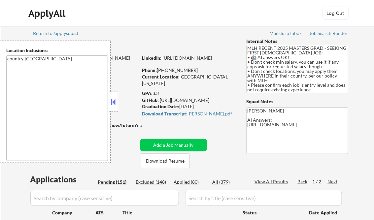
select select ""pending""
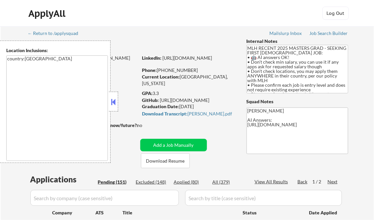
click at [115, 100] on button at bounding box center [113, 102] width 7 height 10
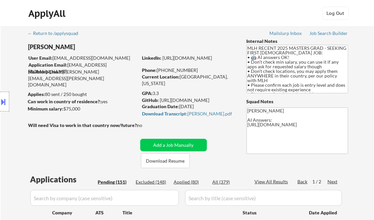
click at [189, 181] on div "Applied (80)" at bounding box center [190, 182] width 33 height 7
select select ""applied""
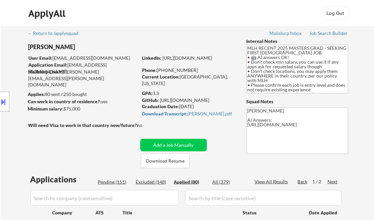
select select ""applied""
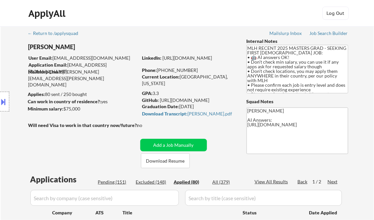
select select ""applied""
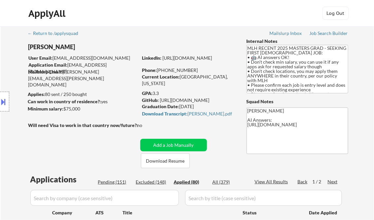
select select ""applied""
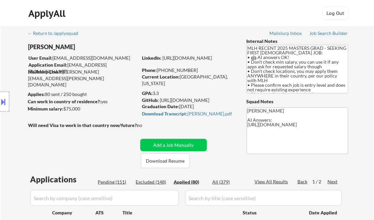
select select ""applied""
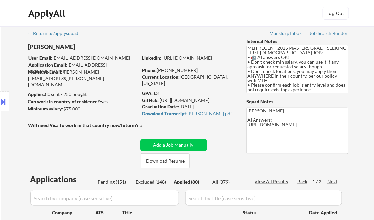
select select ""applied""
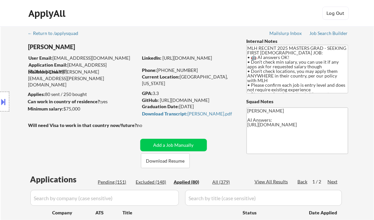
select select ""applied""
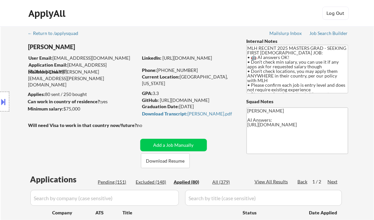
select select ""applied""
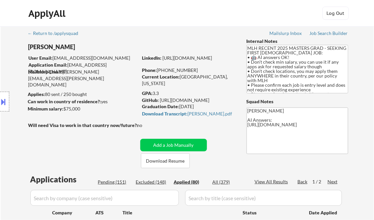
select select ""applied""
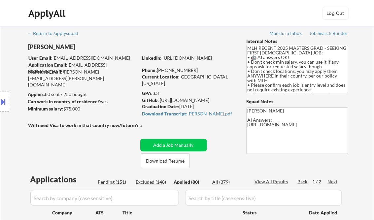
select select ""applied""
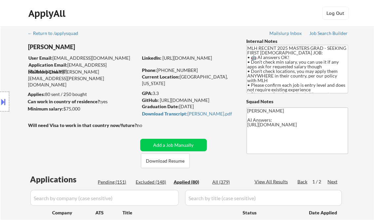
select select ""applied""
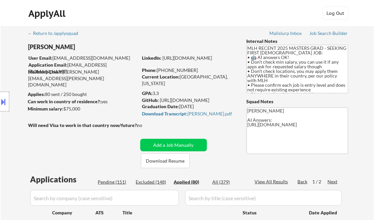
select select ""applied""
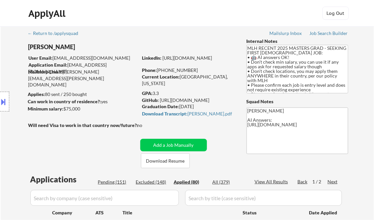
select select ""applied""
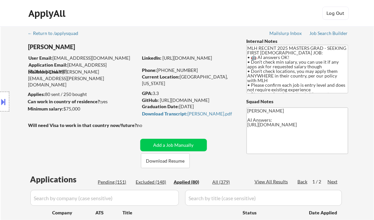
select select ""applied""
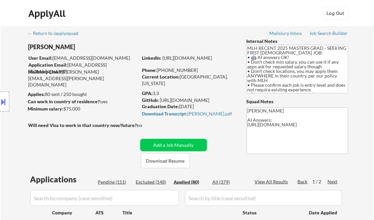
select select ""applied""
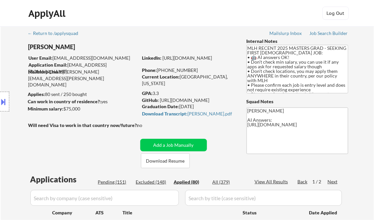
select select ""applied""
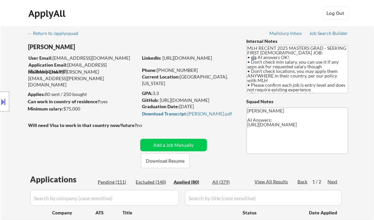
select select ""applied""
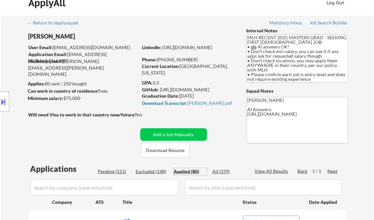
scroll to position [53, 0]
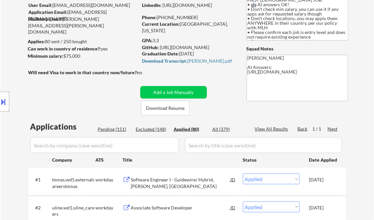
select select ""applied""
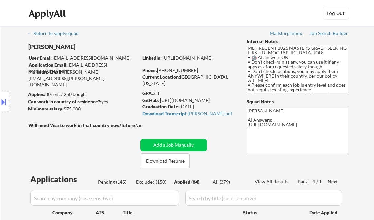
select select ""applied""
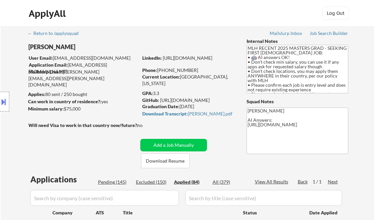
select select ""applied""
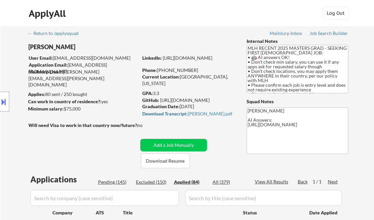
select select ""applied""
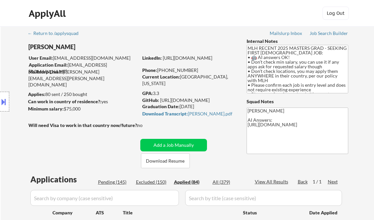
select select ""applied""
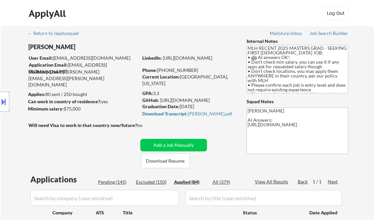
select select ""applied""
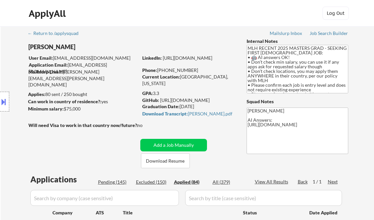
select select ""applied""
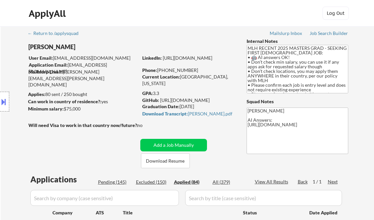
select select ""applied""
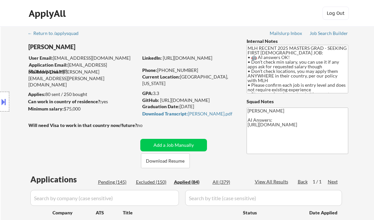
select select ""applied""
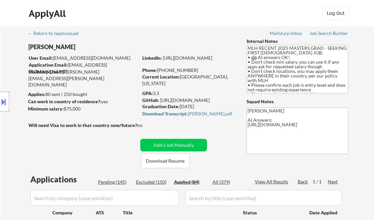
select select ""applied""
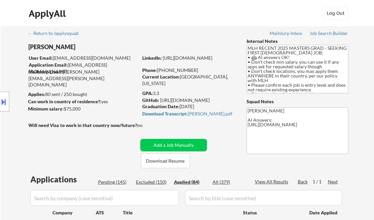
select select ""applied""
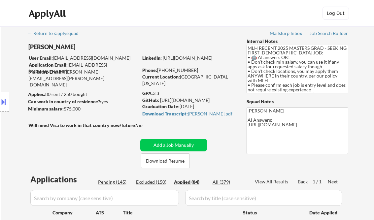
select select ""applied""
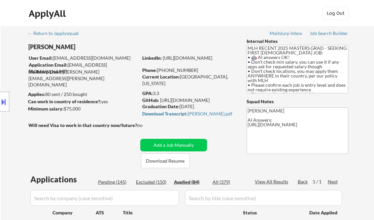
select select ""applied""
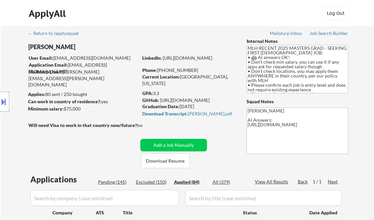
select select ""applied""
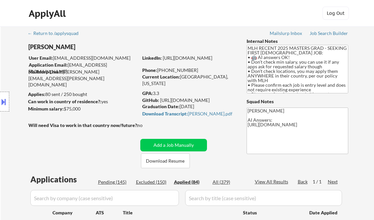
select select ""applied""
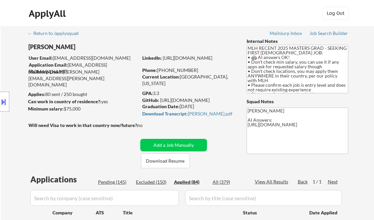
select select ""applied""
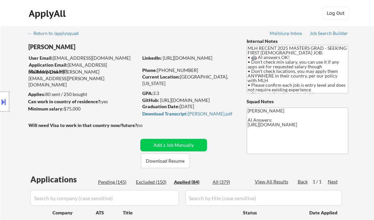
select select ""applied""
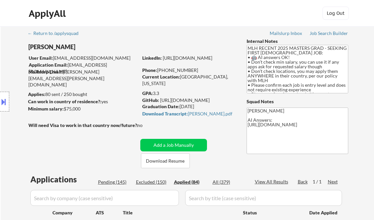
select select ""applied""
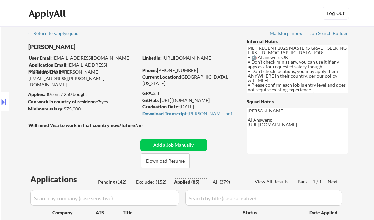
scroll to position [53, 0]
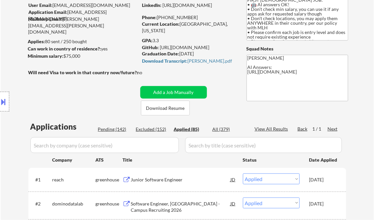
select select ""applied""
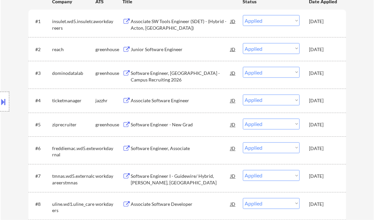
scroll to position [290, 0]
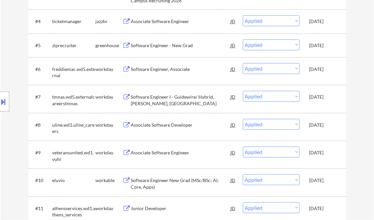
select select ""applied""
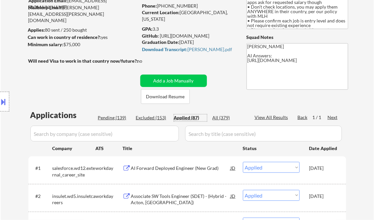
scroll to position [53, 0]
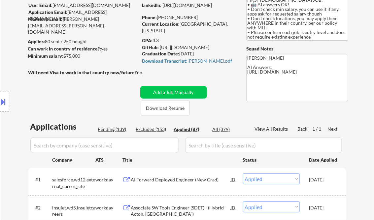
select select ""applied""
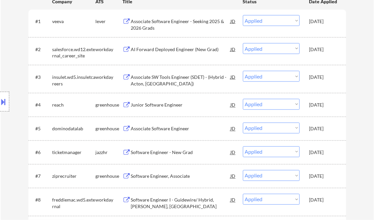
scroll to position [290, 0]
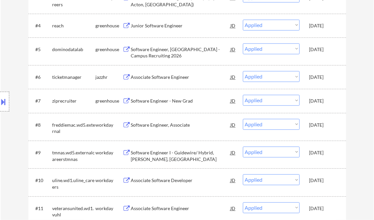
select select ""applied""
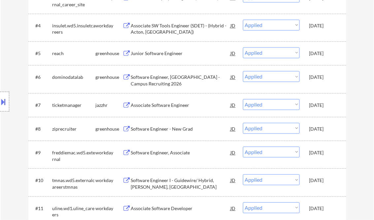
select select ""applied""
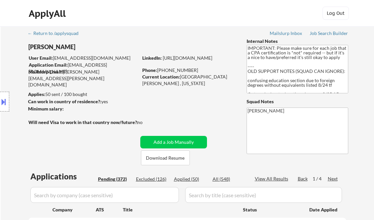
select select ""pending""
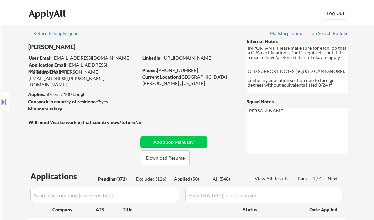
select select ""pending""
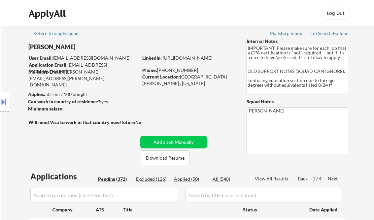
select select ""pending""
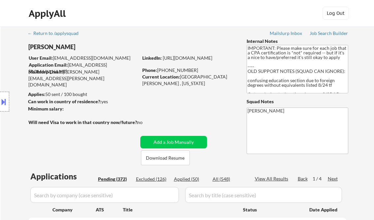
select select ""pending""
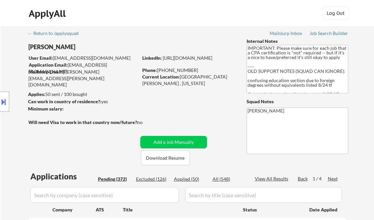
select select ""pending""
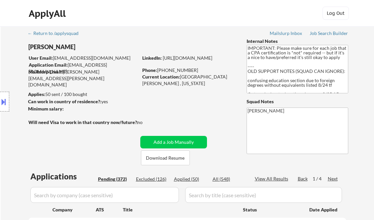
select select ""pending""
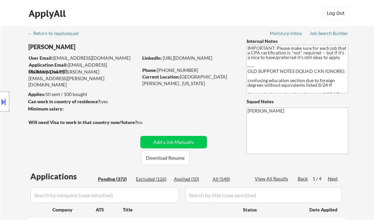
select select ""pending""
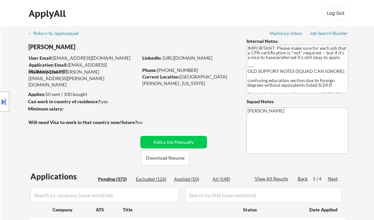
select select ""pending""
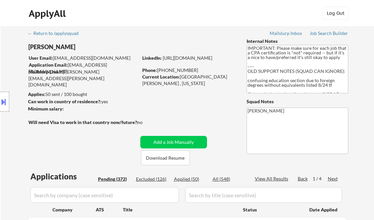
select select ""pending""
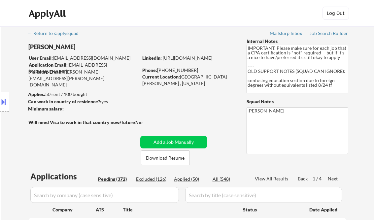
select select ""pending""
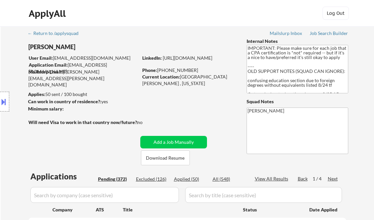
select select ""pending""
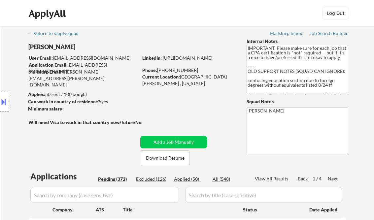
select select ""pending""
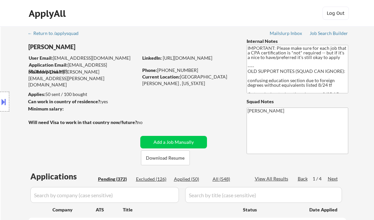
select select ""pending""
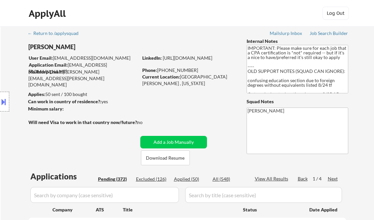
select select ""pending""
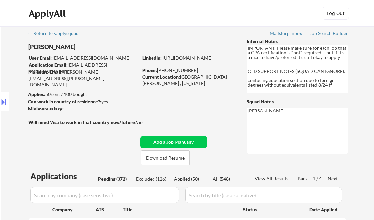
select select ""pending""
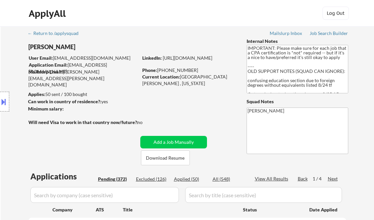
select select ""pending""
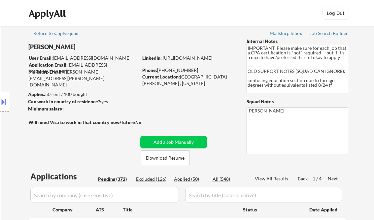
select select ""pending""
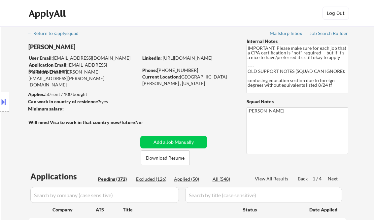
select select ""pending""
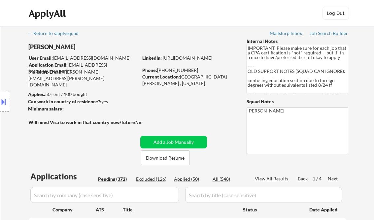
select select ""pending""
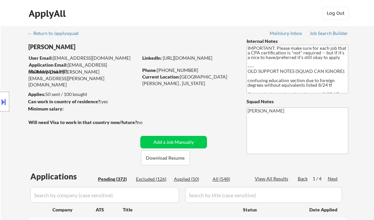
select select ""pending""
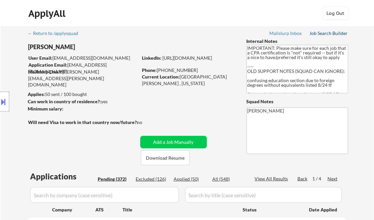
click at [324, 32] on div "Job Search Builder" at bounding box center [328, 33] width 39 height 5
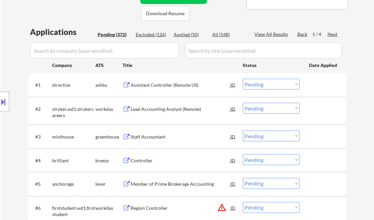
scroll to position [132, 0]
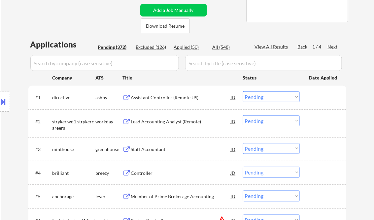
click at [169, 100] on div "Assistant Controller (Remote US)" at bounding box center [181, 97] width 100 height 7
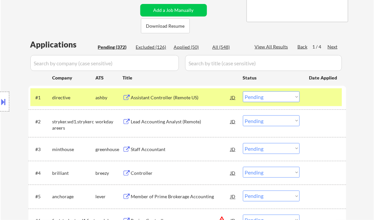
click at [4, 103] on button at bounding box center [3, 101] width 7 height 11
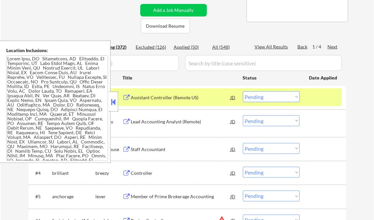
click at [113, 100] on button at bounding box center [113, 102] width 7 height 10
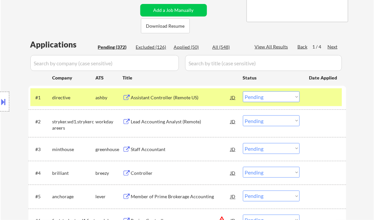
click at [268, 99] on select "Choose an option... Pending Applied Excluded (Questions) Excluded (Expired) Exc…" at bounding box center [271, 96] width 57 height 11
click at [243, 91] on select "Choose an option... Pending Applied Excluded (Questions) Excluded (Expired) Exc…" at bounding box center [271, 96] width 57 height 11
select select ""pending""
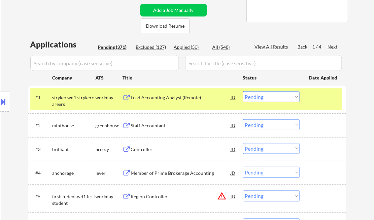
click at [157, 127] on div "Staff Accountant" at bounding box center [181, 125] width 100 height 7
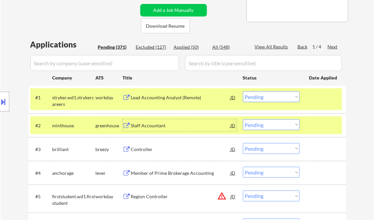
click at [260, 125] on select "Choose an option... Pending Applied Excluded (Questions) Excluded (Expired) Exc…" at bounding box center [271, 124] width 57 height 11
click at [243, 119] on select "Choose an option... Pending Applied Excluded (Questions) Excluded (Expired) Exc…" at bounding box center [271, 124] width 57 height 11
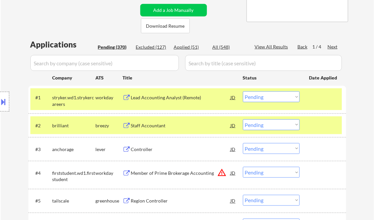
click at [312, 101] on div at bounding box center [323, 97] width 29 height 12
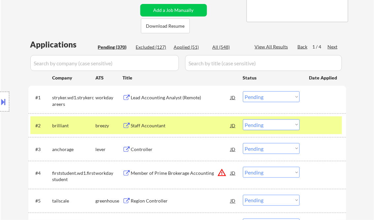
click at [322, 126] on div at bounding box center [323, 125] width 29 height 12
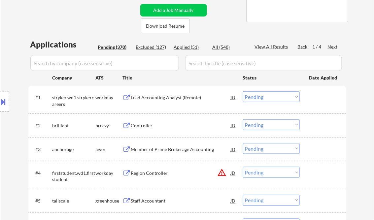
click at [150, 125] on div "Controller" at bounding box center [181, 125] width 100 height 7
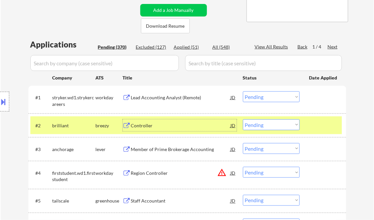
click at [263, 125] on select "Choose an option... Pending Applied Excluded (Questions) Excluded (Expired) Exc…" at bounding box center [271, 124] width 57 height 11
click at [243, 119] on select "Choose an option... Pending Applied Excluded (Questions) Excluded (Expired) Exc…" at bounding box center [271, 124] width 57 height 11
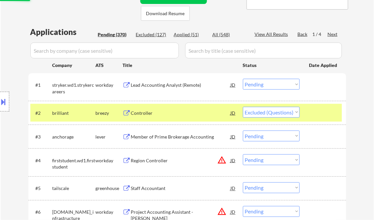
scroll to position [158, 0]
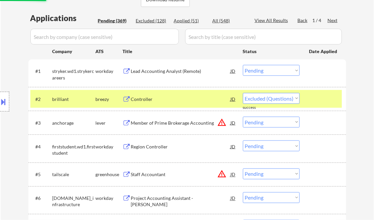
select select ""pending""
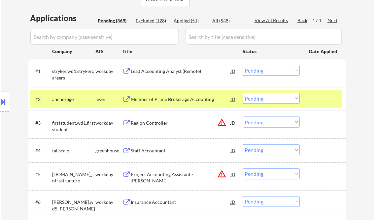
click at [159, 151] on div "Staff Accountant" at bounding box center [181, 150] width 100 height 7
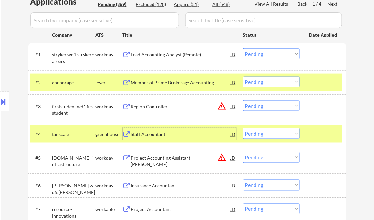
scroll to position [185, 0]
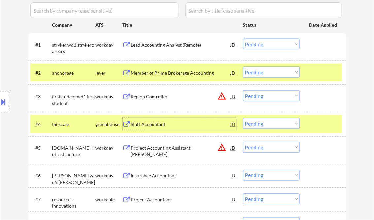
click at [259, 123] on select "Choose an option... Pending Applied Excluded (Questions) Excluded (Expired) Exc…" at bounding box center [271, 123] width 57 height 11
click at [243, 118] on select "Choose an option... Pending Applied Excluded (Questions) Excluded (Expired) Exc…" at bounding box center [271, 123] width 57 height 11
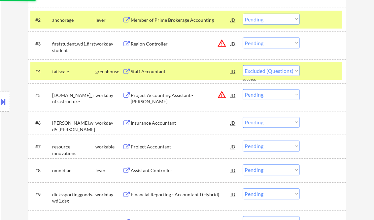
select select ""pending""
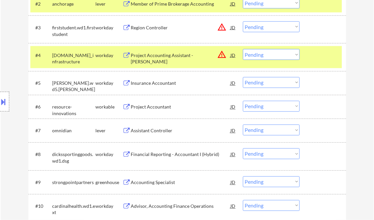
scroll to position [264, 0]
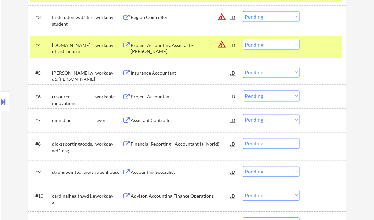
click at [160, 118] on div "Assistant Controller" at bounding box center [181, 120] width 100 height 7
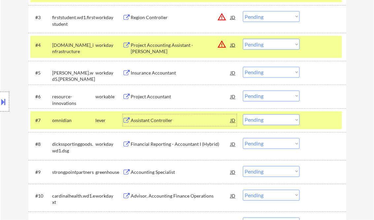
click at [165, 124] on div "Assistant Controller" at bounding box center [181, 120] width 100 height 12
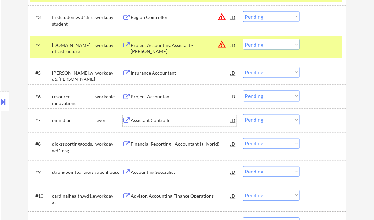
drag, startPoint x: 261, startPoint y: 121, endPoint x: 265, endPoint y: 126, distance: 5.8
click at [261, 121] on select "Choose an option... Pending Applied Excluded (Questions) Excluded (Expired) Exc…" at bounding box center [271, 119] width 57 height 11
click at [243, 114] on select "Choose an option... Pending Applied Excluded (Questions) Excluded (Expired) Exc…" at bounding box center [271, 119] width 57 height 11
select select ""pending""
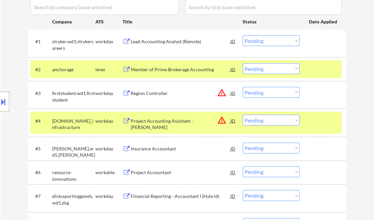
scroll to position [211, 0]
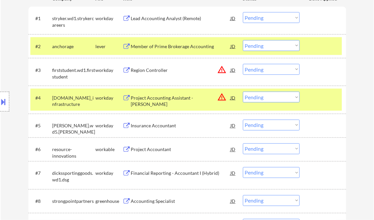
click at [177, 46] on div "Member of Prime Brokerage Accounting" at bounding box center [181, 46] width 100 height 7
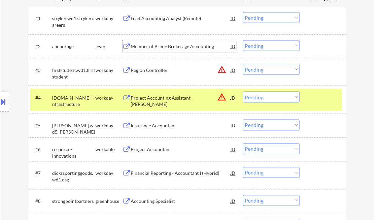
drag, startPoint x: 257, startPoint y: 44, endPoint x: 263, endPoint y: 49, distance: 8.4
click at [257, 44] on select "Choose an option... Pending Applied Excluded (Questions) Excluded (Expired) Exc…" at bounding box center [271, 45] width 57 height 11
click at [243, 40] on select "Choose an option... Pending Applied Excluded (Questions) Excluded (Expired) Exc…" at bounding box center [271, 45] width 57 height 11
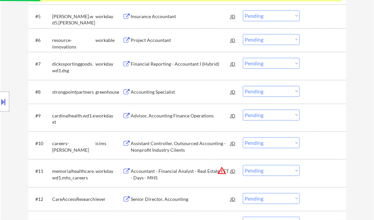
scroll to position [343, 0]
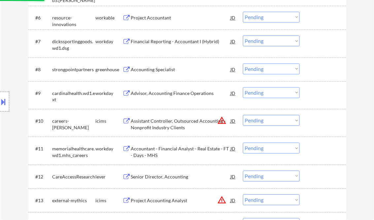
select select ""pending""
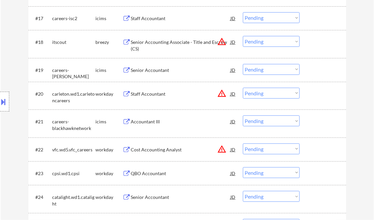
scroll to position [607, 0]
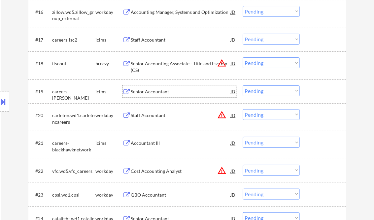
click at [162, 91] on div "Senior Accountant" at bounding box center [181, 91] width 100 height 7
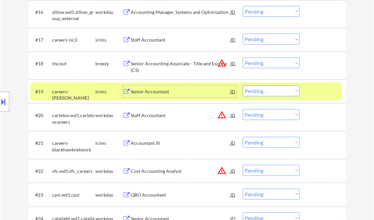
click at [267, 91] on select "Choose an option... Pending Applied Excluded (Questions) Excluded (Expired) Exc…" at bounding box center [271, 90] width 57 height 11
click at [243, 85] on select "Choose an option... Pending Applied Excluded (Questions) Excluded (Expired) Exc…" at bounding box center [271, 90] width 57 height 11
select select ""pending""
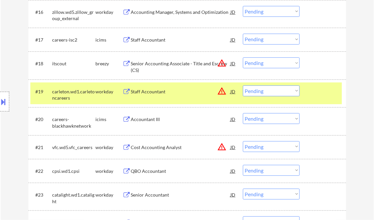
scroll to position [686, 0]
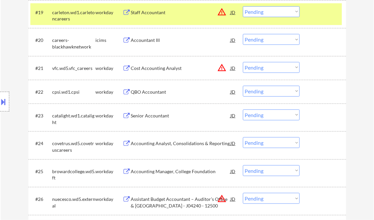
click at [152, 115] on div "Senior Accountant" at bounding box center [181, 115] width 100 height 7
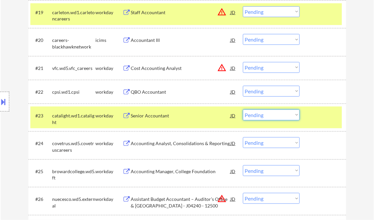
drag, startPoint x: 260, startPoint y: 118, endPoint x: 264, endPoint y: 121, distance: 5.0
click at [260, 118] on select "Choose an option... Pending Applied Excluded (Questions) Excluded (Expired) Exc…" at bounding box center [271, 114] width 57 height 11
click at [243, 109] on select "Choose an option... Pending Applied Excluded (Questions) Excluded (Expired) Exc…" at bounding box center [271, 114] width 57 height 11
select select ""pending""
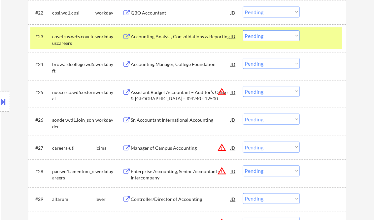
scroll to position [791, 0]
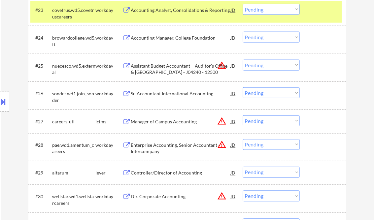
click at [170, 174] on div "Controller/Director of Accounting" at bounding box center [181, 173] width 100 height 7
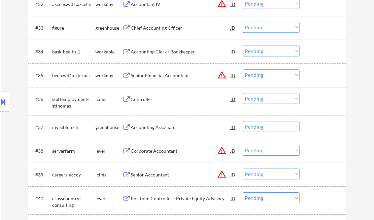
scroll to position [1055, 0]
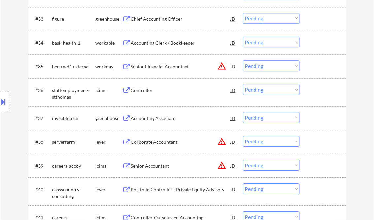
click at [163, 119] on div "Accounting Associate" at bounding box center [181, 118] width 100 height 7
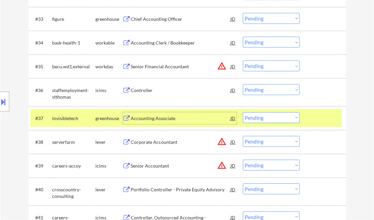
click at [272, 120] on select "Choose an option... Pending Applied Excluded (Questions) Excluded (Expired) Exc…" at bounding box center [271, 117] width 57 height 11
click at [243, 112] on select "Choose an option... Pending Applied Excluded (Questions) Excluded (Expired) Exc…" at bounding box center [271, 117] width 57 height 11
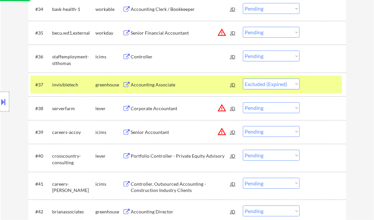
scroll to position [1108, 0]
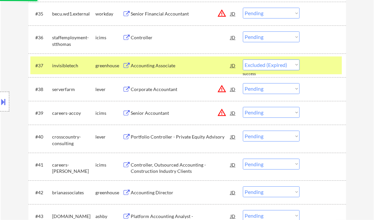
select select ""pending""
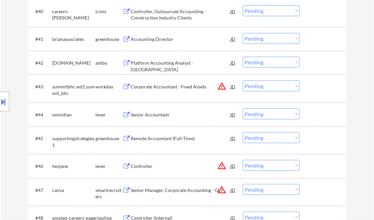
scroll to position [1240, 0]
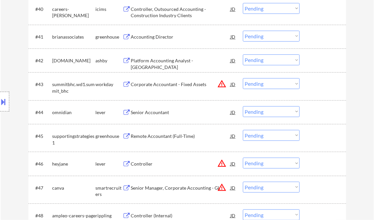
click at [152, 113] on div "Senior Accountant" at bounding box center [181, 112] width 100 height 7
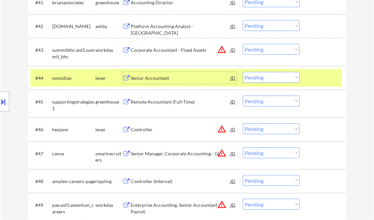
scroll to position [1293, 0]
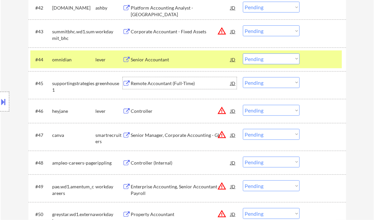
click at [165, 83] on div "Remote Accountant (Full-Time)" at bounding box center [181, 83] width 100 height 7
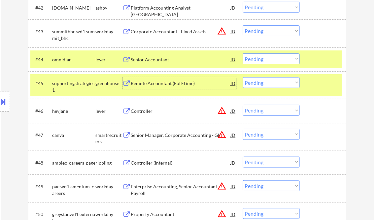
drag, startPoint x: 264, startPoint y: 84, endPoint x: 268, endPoint y: 88, distance: 6.1
click at [264, 84] on select "Choose an option... Pending Applied Excluded (Questions) Excluded (Expired) Exc…" at bounding box center [271, 82] width 57 height 11
click at [243, 77] on select "Choose an option... Pending Applied Excluded (Questions) Excluded (Expired) Exc…" at bounding box center [271, 82] width 57 height 11
click at [152, 111] on div "Controller" at bounding box center [181, 111] width 100 height 7
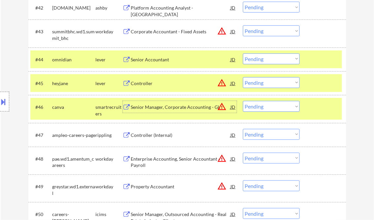
click at [261, 85] on select "Choose an option... Pending Applied Excluded (Questions) Excluded (Expired) Exc…" at bounding box center [271, 82] width 57 height 11
click at [243, 77] on select "Choose an option... Pending Applied Excluded (Questions) Excluded (Expired) Exc…" at bounding box center [271, 82] width 57 height 11
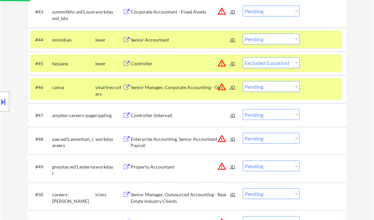
scroll to position [1319, 0]
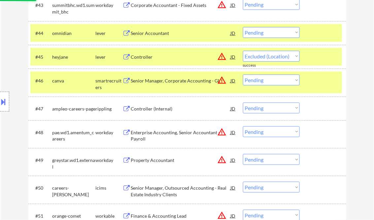
select select ""pending""
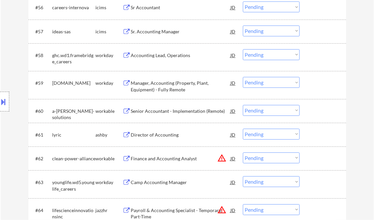
scroll to position [1662, 0]
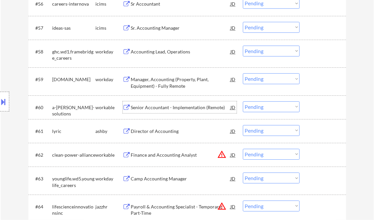
click at [152, 107] on div "Senior Accountant - Implementation (Remote)" at bounding box center [181, 107] width 100 height 7
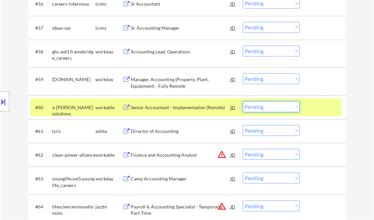
click at [269, 108] on select "Choose an option... Pending Applied Excluded (Questions) Excluded (Expired) Exc…" at bounding box center [271, 106] width 57 height 11
click at [243, 101] on select "Choose an option... Pending Applied Excluded (Questions) Excluded (Expired) Exc…" at bounding box center [271, 106] width 57 height 11
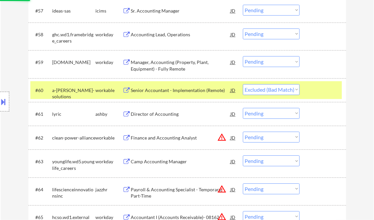
scroll to position [1688, 0]
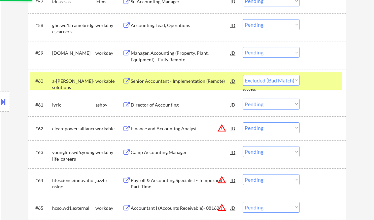
select select ""pending""
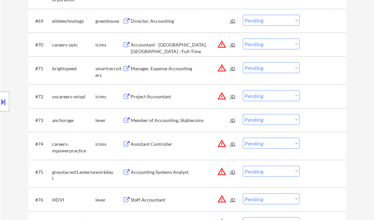
scroll to position [2031, 0]
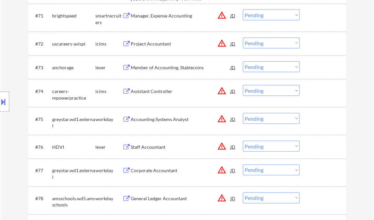
click at [147, 143] on div "Staff Accountant" at bounding box center [181, 147] width 100 height 12
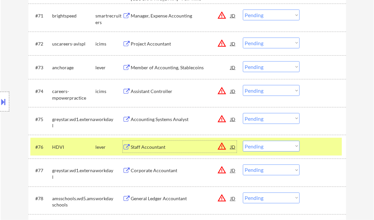
drag, startPoint x: 254, startPoint y: 147, endPoint x: 260, endPoint y: 147, distance: 6.3
click at [254, 147] on select "Choose an option... Pending Applied Excluded (Questions) Excluded (Expired) Exc…" at bounding box center [271, 146] width 57 height 11
click at [243, 141] on select "Choose an option... Pending Applied Excluded (Questions) Excluded (Expired) Exc…" at bounding box center [271, 146] width 57 height 11
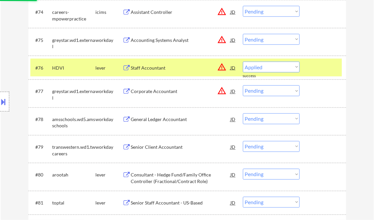
select select ""pending""
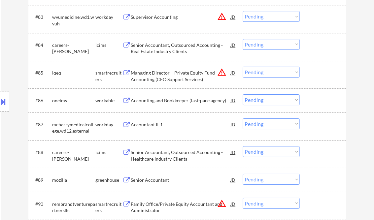
scroll to position [2427, 0]
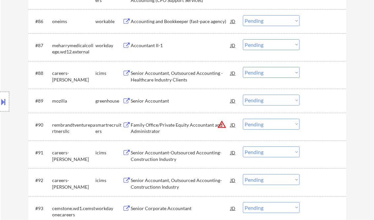
click at [143, 100] on div "Senior Accountant" at bounding box center [181, 101] width 100 height 7
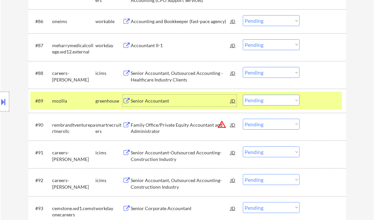
drag, startPoint x: 260, startPoint y: 100, endPoint x: 266, endPoint y: 105, distance: 7.8
click at [260, 100] on select "Choose an option... Pending Applied Excluded (Questions) Excluded (Expired) Exc…" at bounding box center [271, 100] width 57 height 11
click at [243, 95] on select "Choose an option... Pending Applied Excluded (Questions) Excluded (Expired) Exc…" at bounding box center [271, 100] width 57 height 11
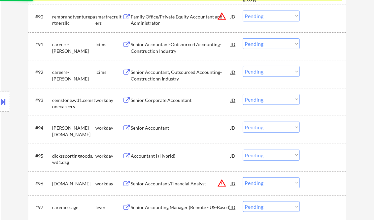
scroll to position [2559, 0]
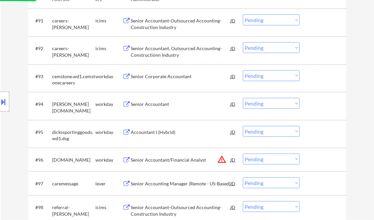
select select ""pending""
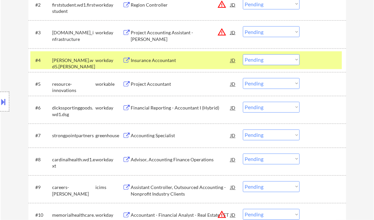
scroll to position [0, 0]
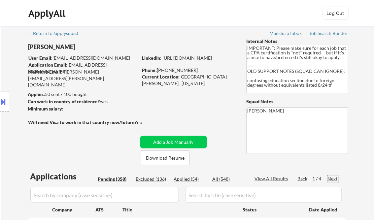
click at [334, 178] on div "Next" at bounding box center [332, 178] width 11 height 7
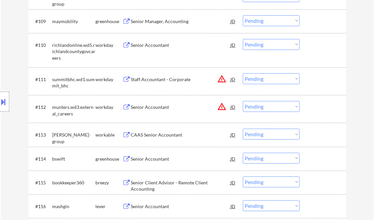
scroll to position [422, 0]
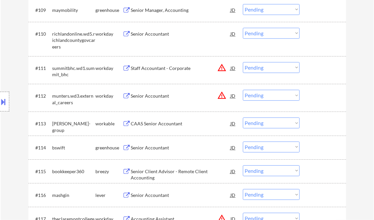
click at [163, 149] on div "Senior Accountant" at bounding box center [181, 147] width 100 height 7
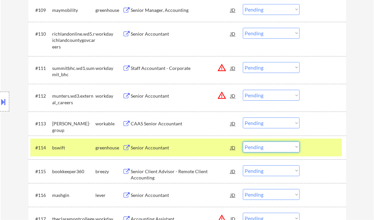
drag, startPoint x: 275, startPoint y: 148, endPoint x: 279, endPoint y: 151, distance: 5.0
click at [275, 148] on select "Choose an option... Pending Applied Excluded (Questions) Excluded (Expired) Exc…" at bounding box center [271, 146] width 57 height 11
click at [243, 141] on select "Choose an option... Pending Applied Excluded (Questions) Excluded (Expired) Exc…" at bounding box center [271, 146] width 57 height 11
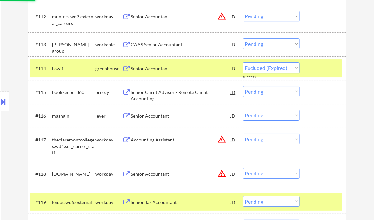
select select ""pending""
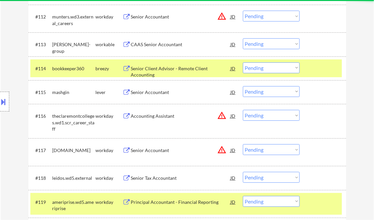
click at [150, 94] on div "Senior Accountant" at bounding box center [181, 92] width 100 height 7
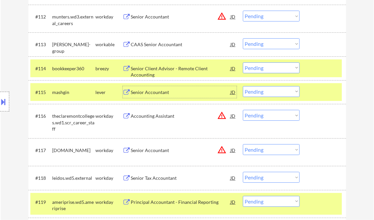
click at [164, 96] on div "Senior Accountant" at bounding box center [181, 92] width 100 height 12
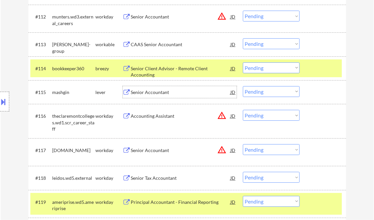
click at [264, 90] on select "Choose an option... Pending Applied Excluded (Questions) Excluded (Expired) Exc…" at bounding box center [271, 91] width 57 height 11
click at [243, 86] on select "Choose an option... Pending Applied Excluded (Questions) Excluded (Expired) Exc…" at bounding box center [271, 91] width 57 height 11
select select ""pending""
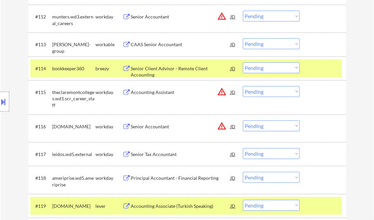
scroll to position [0, 0]
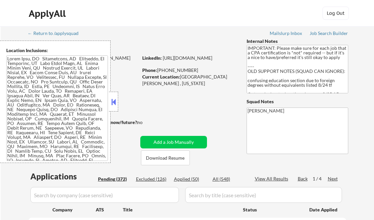
select select ""pending""
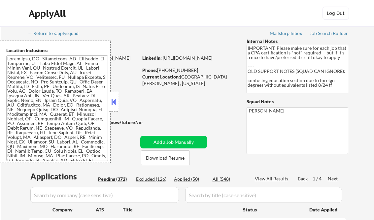
select select ""pending""
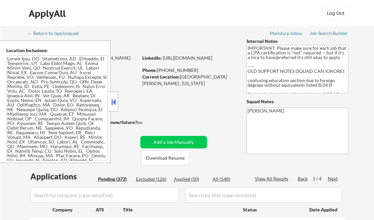
select select ""pending""
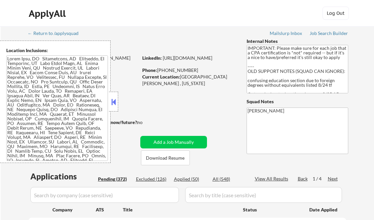
select select ""pending""
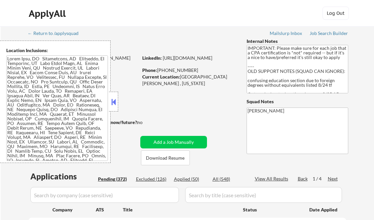
select select ""pending""
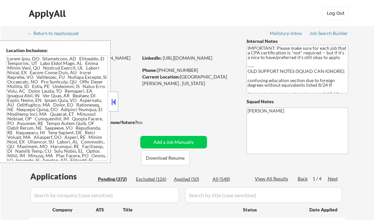
select select ""pending""
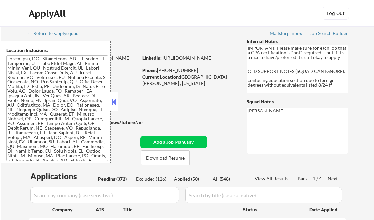
select select ""pending""
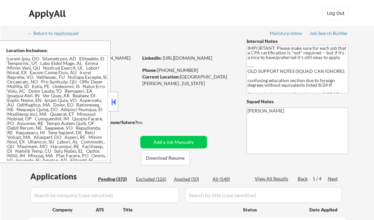
select select ""pending""
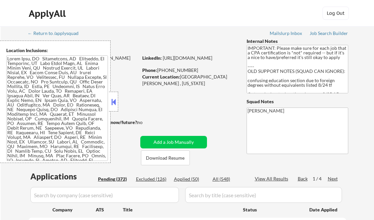
select select ""pending""
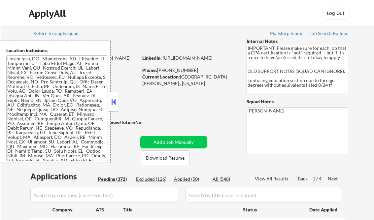
select select ""pending""
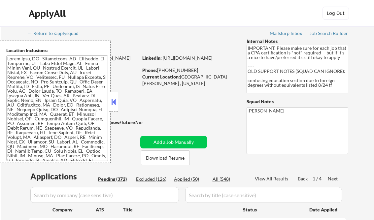
select select ""pending""
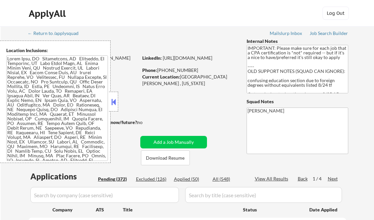
select select ""pending""
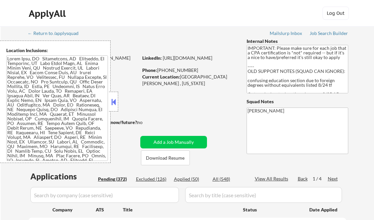
select select ""pending""
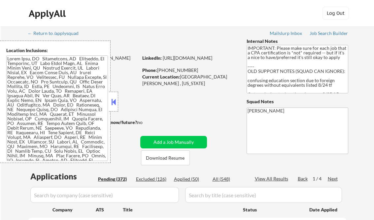
select select ""pending""
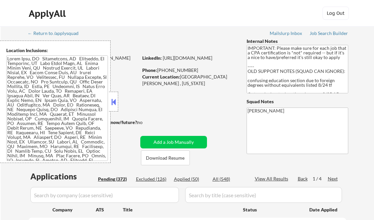
select select ""pending""
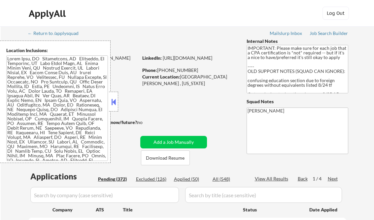
select select ""pending""
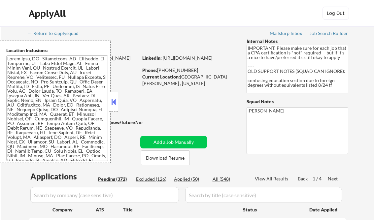
select select ""pending""
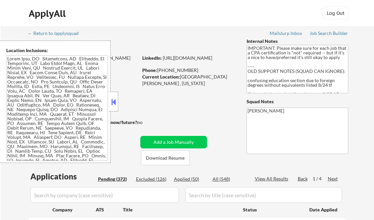
select select ""pending""
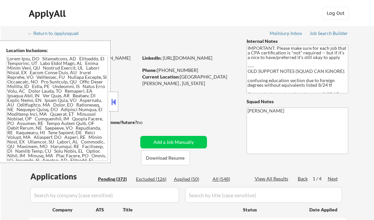
select select ""pending""
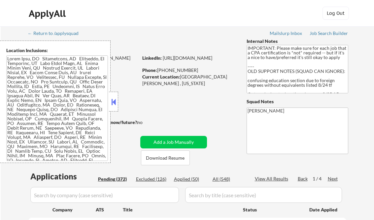
select select ""pending""
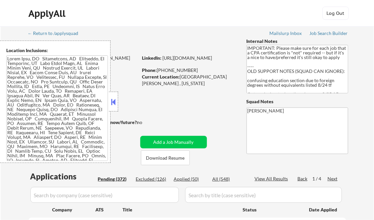
click at [113, 101] on button at bounding box center [113, 102] width 7 height 10
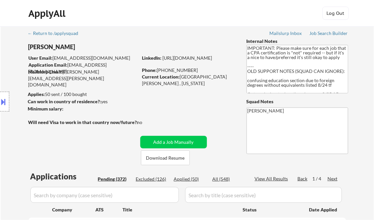
click at [191, 180] on div "Applied (50)" at bounding box center [190, 179] width 33 height 7
select select ""applied""
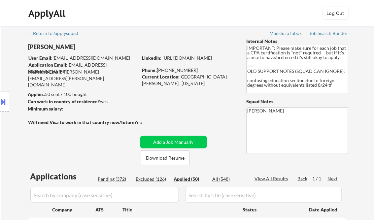
select select ""applied""
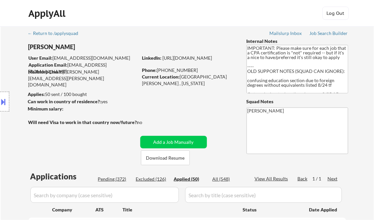
select select ""applied""
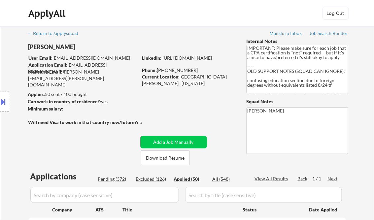
select select ""applied""
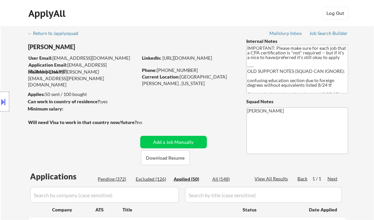
select select ""applied""
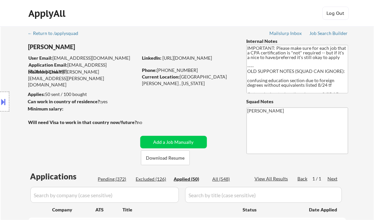
select select ""applied""
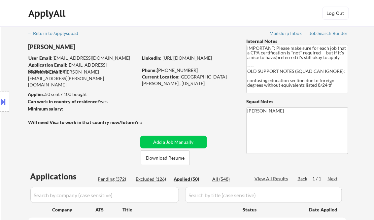
select select ""applied""
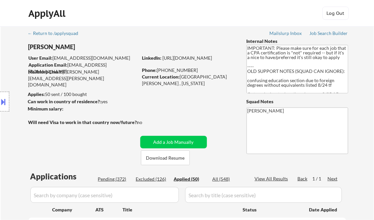
select select ""applied""
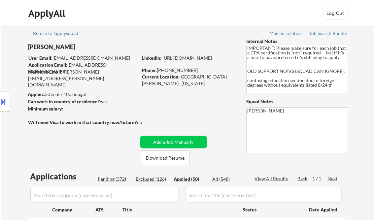
select select ""applied""
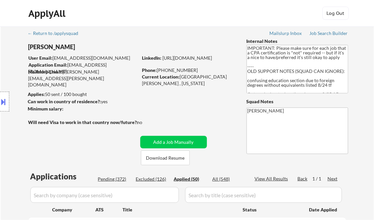
select select ""applied""
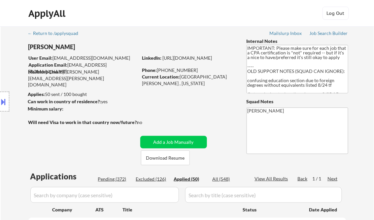
select select ""applied""
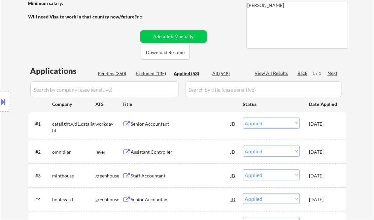
select select ""applied""
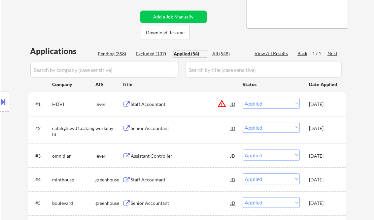
scroll to position [132, 0]
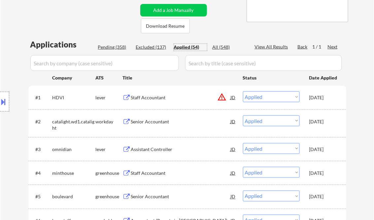
click at [147, 98] on div "Staff Accountant" at bounding box center [181, 97] width 100 height 7
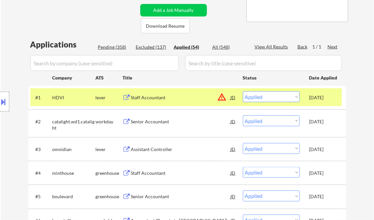
select select ""applied""
